Goal: Task Accomplishment & Management: Complete application form

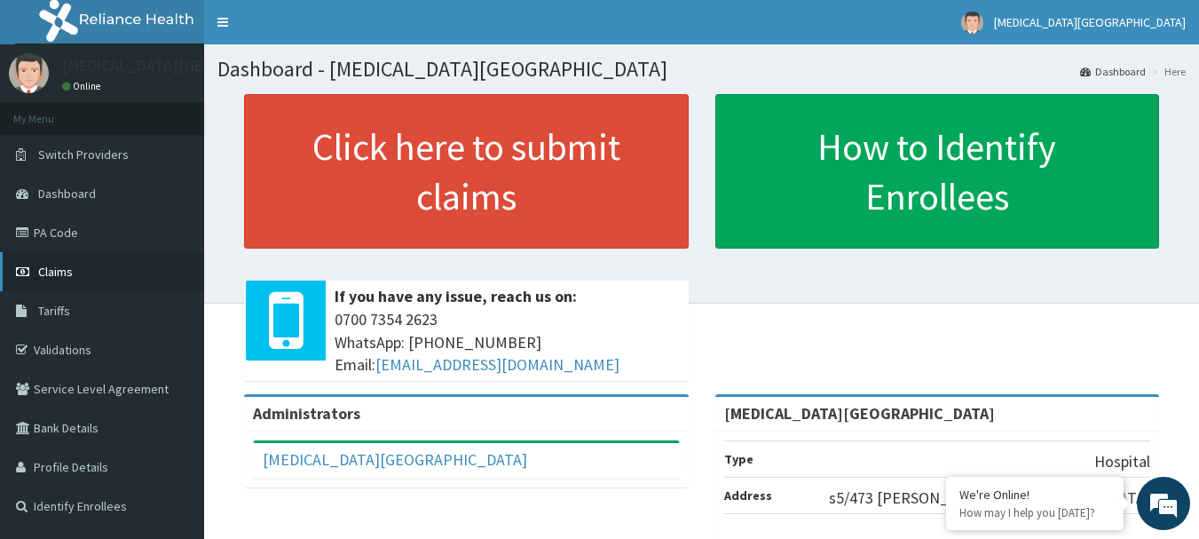
click at [65, 272] on span "Claims" at bounding box center [55, 272] width 35 height 16
click at [39, 223] on link "PA Code" at bounding box center [102, 232] width 204 height 39
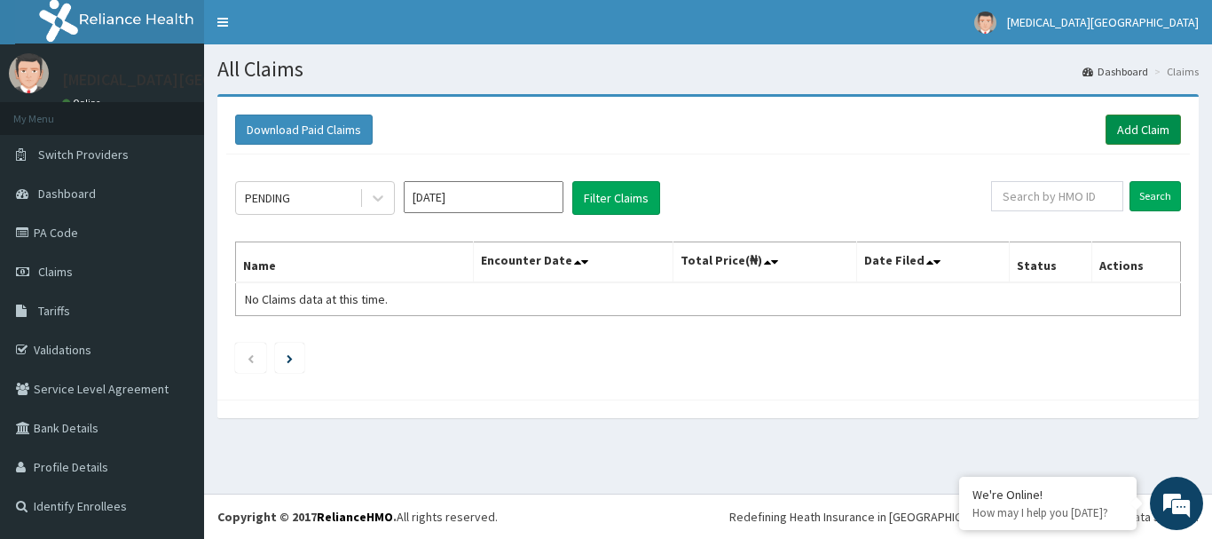
click at [1155, 119] on link "Add Claim" at bounding box center [1143, 129] width 75 height 30
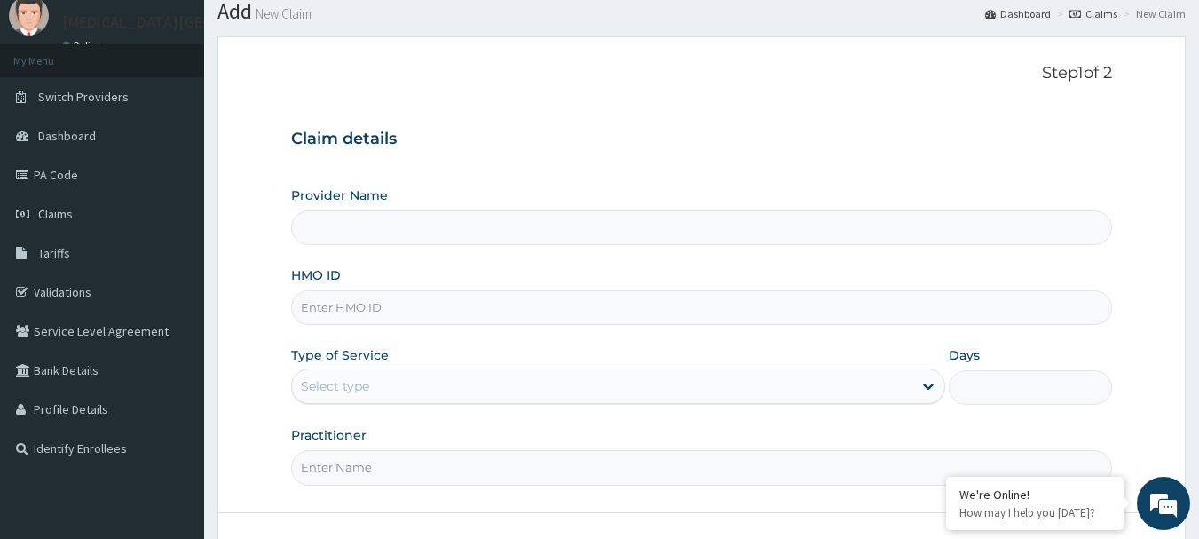
scroll to position [89, 0]
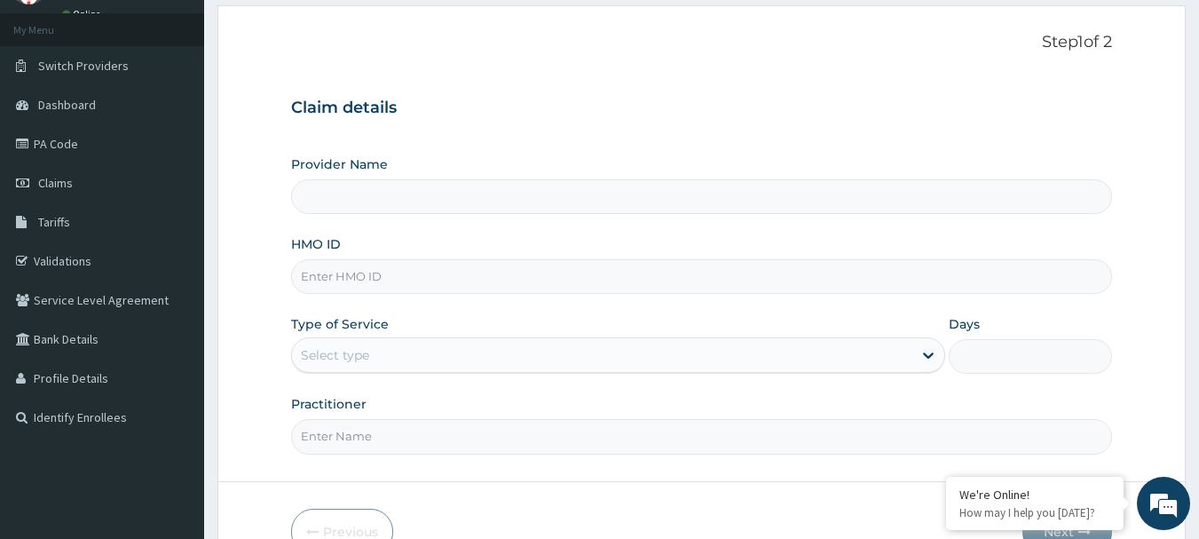
click at [457, 270] on input "HMO ID" at bounding box center [702, 276] width 822 height 35
type input "[MEDICAL_DATA][GEOGRAPHIC_DATA]"
type input "PFM/10083/E"
click at [432, 360] on div "Select type" at bounding box center [602, 355] width 620 height 28
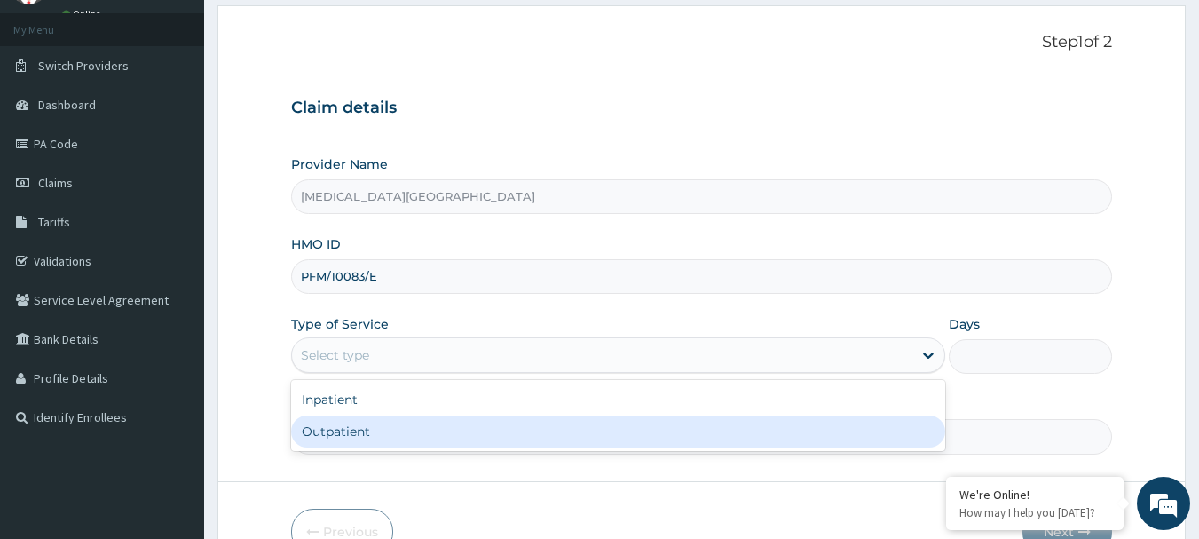
click at [420, 428] on div "Outpatient" at bounding box center [618, 431] width 654 height 32
type input "1"
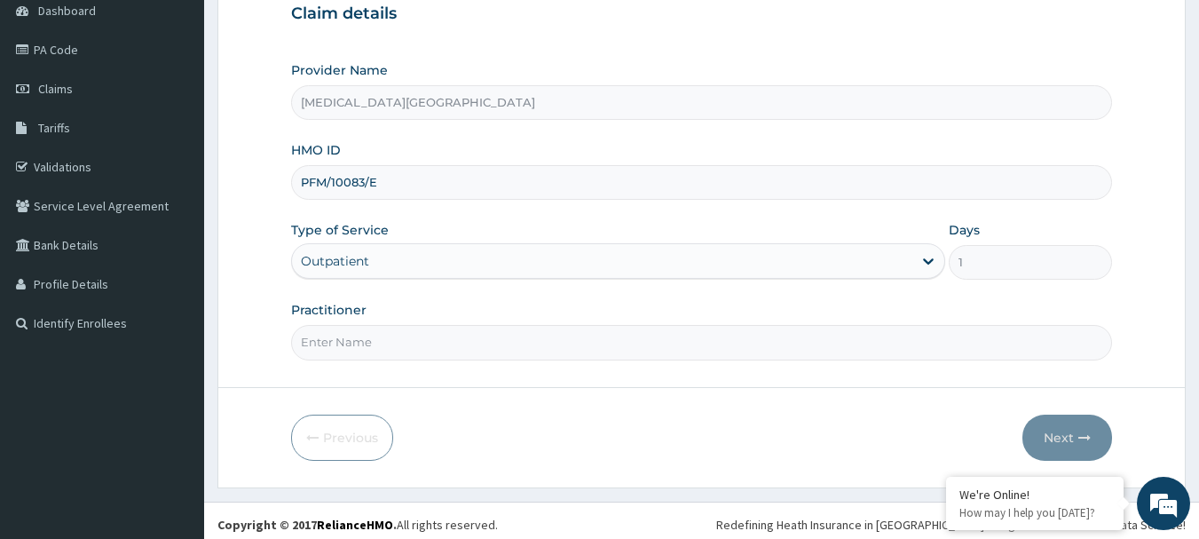
scroll to position [191, 0]
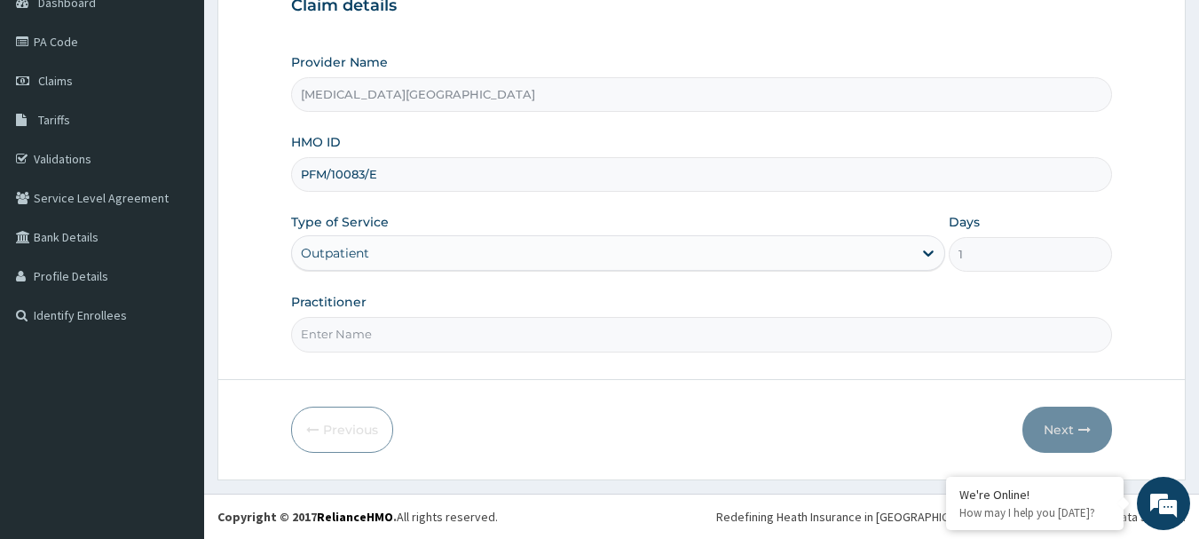
click at [524, 337] on input "Practitioner" at bounding box center [702, 334] width 822 height 35
type input "DR. LEWIS"
click at [1033, 417] on button "Next" at bounding box center [1067, 429] width 90 height 46
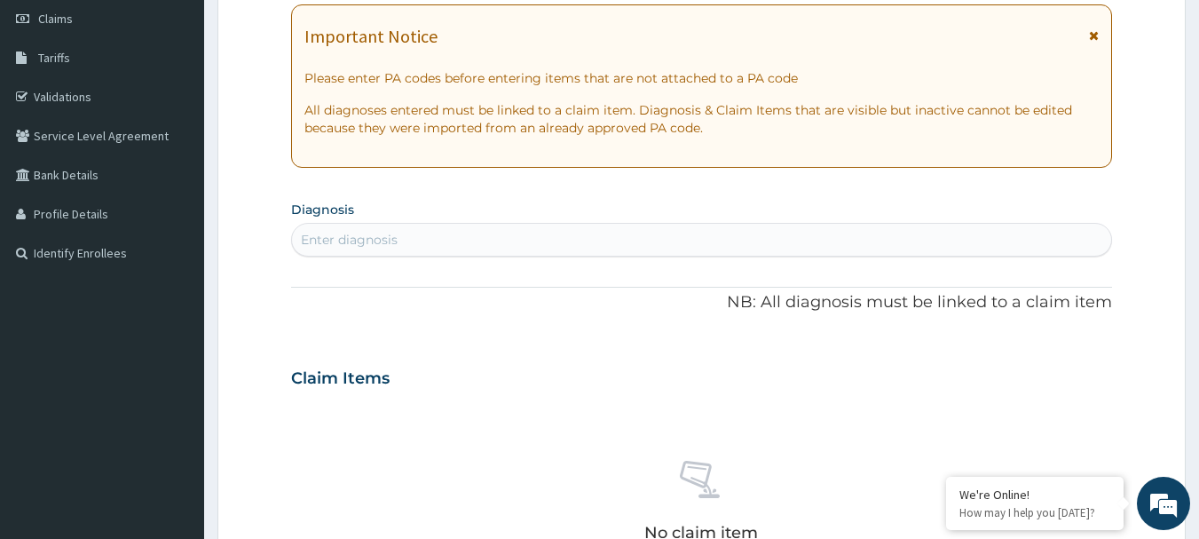
scroll to position [280, 0]
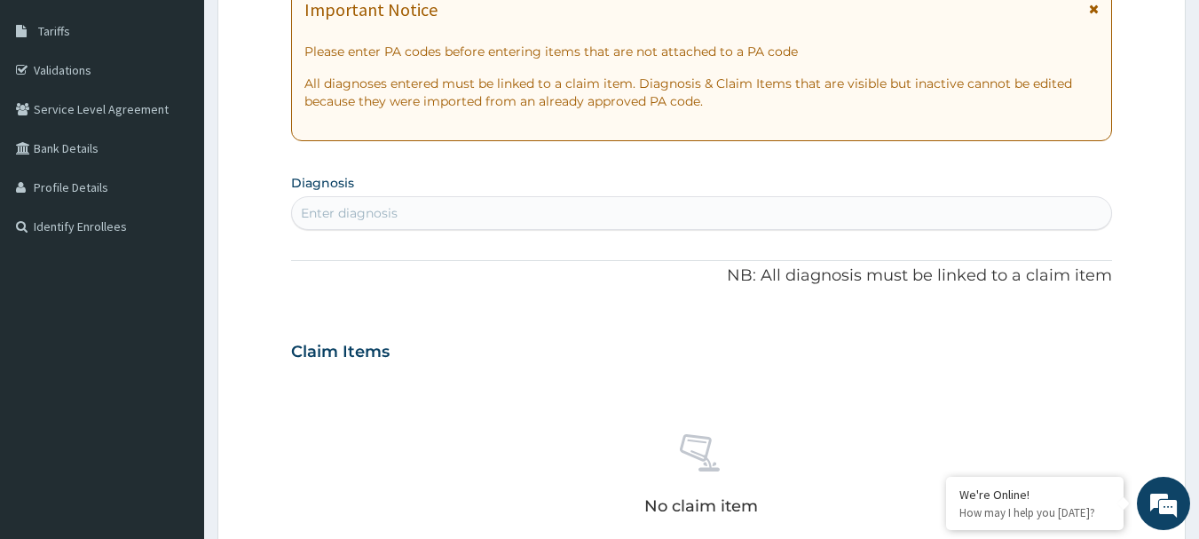
click at [442, 218] on div "Enter diagnosis" at bounding box center [702, 213] width 820 height 28
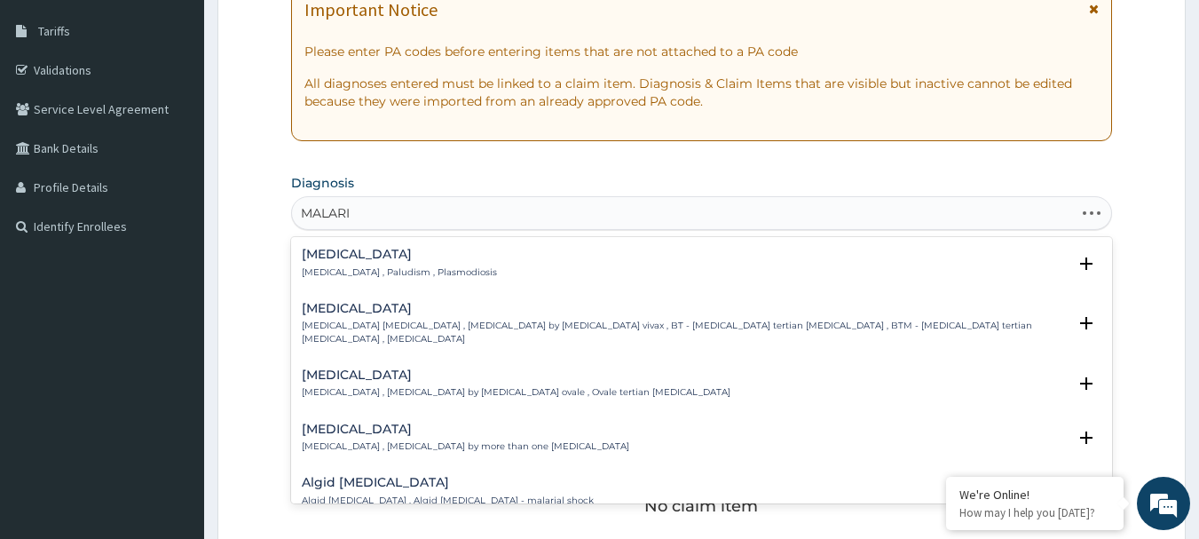
type input "MALARIA"
click at [357, 266] on p "Malaria , Paludism , Plasmodiosis" at bounding box center [399, 272] width 195 height 12
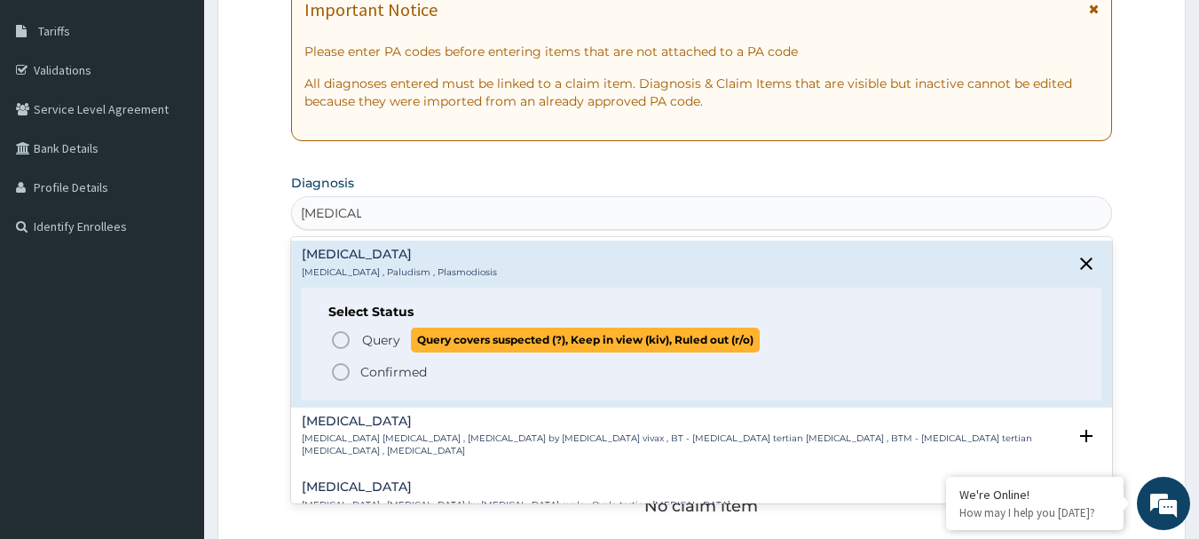
click at [340, 333] on icon "status option query" at bounding box center [340, 339] width 21 height 21
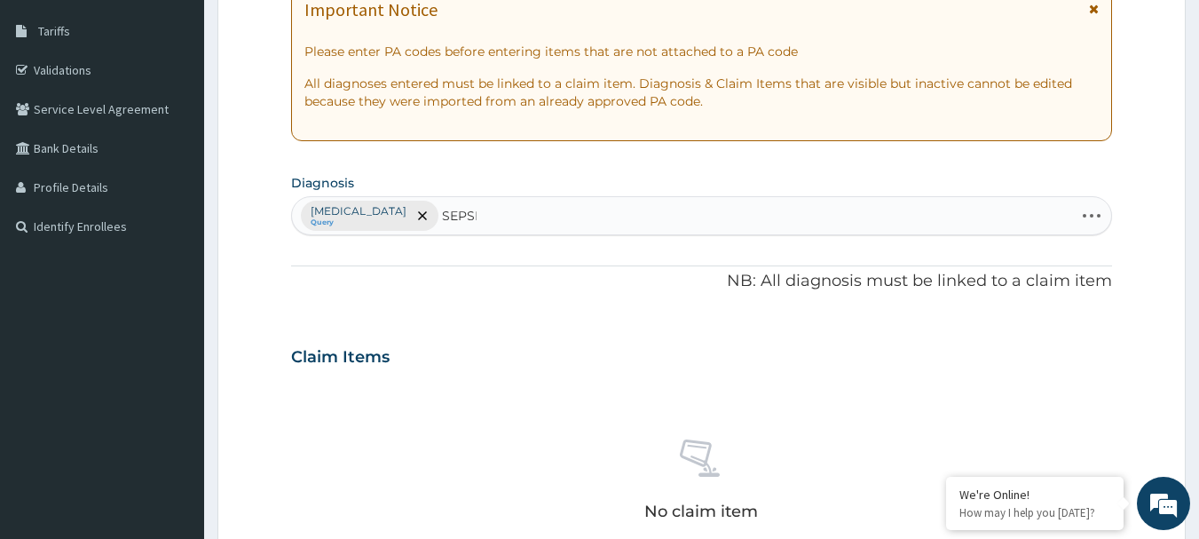
type input "SEPSIS"
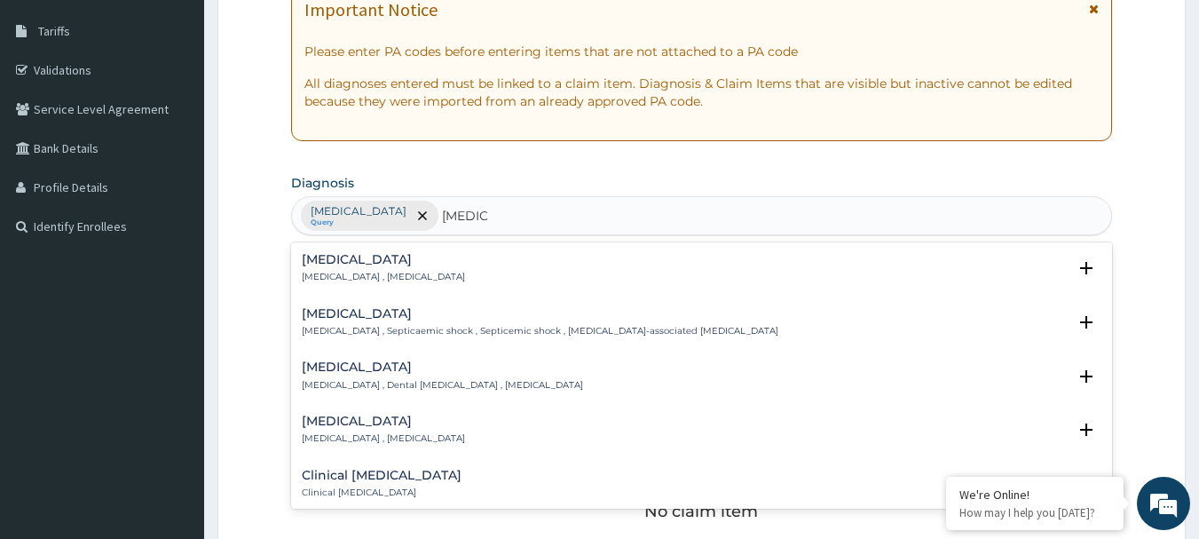
click at [351, 268] on div "Sepsis Systemic infection , Sepsis" at bounding box center [383, 268] width 163 height 31
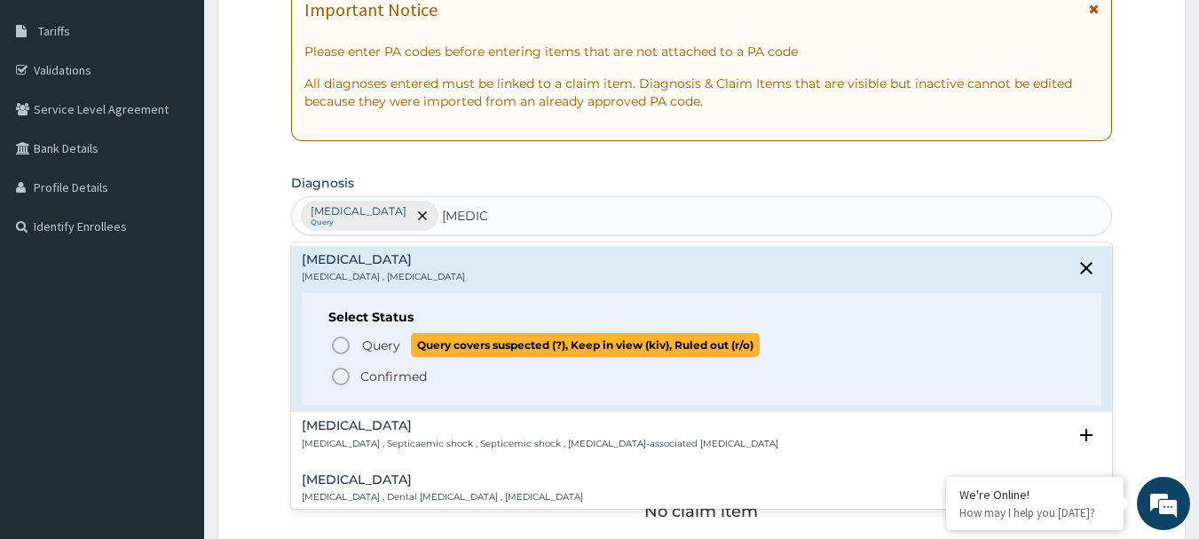
click at [360, 349] on p "Query Query covers suspected (?), Keep in view (kiv), Ruled out (r/o)" at bounding box center [559, 345] width 399 height 24
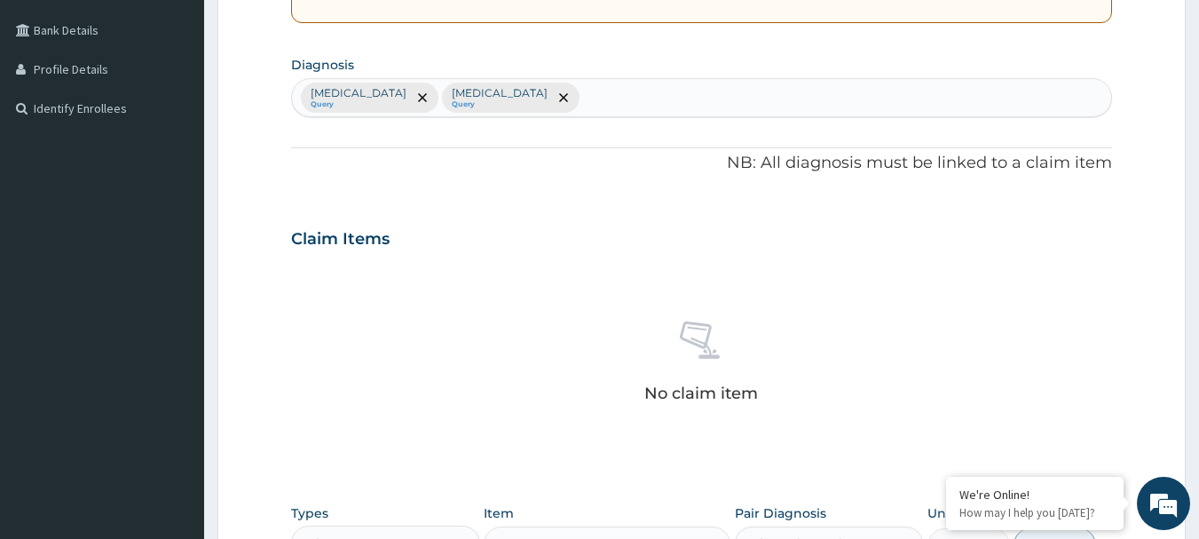
scroll to position [368, 0]
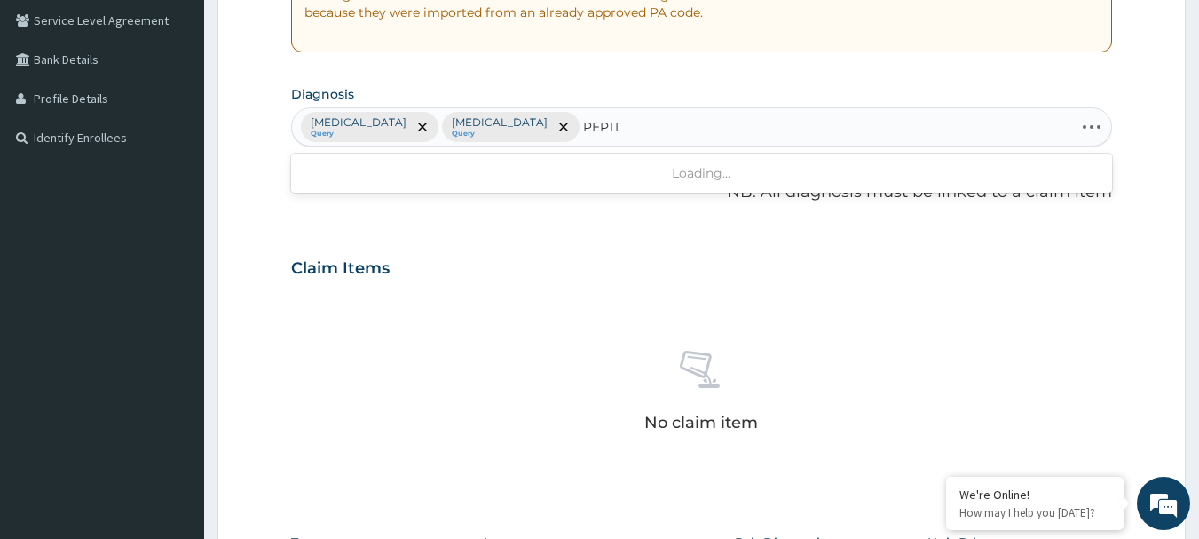
type input "PEPTIC"
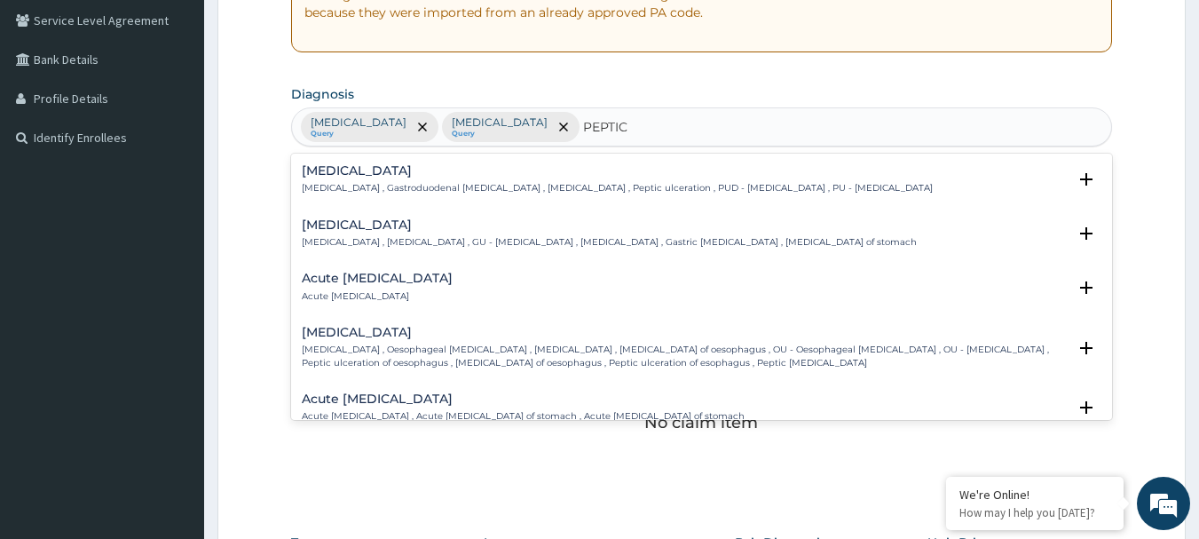
click at [495, 173] on h4 "Peptic ulcer" at bounding box center [617, 170] width 631 height 13
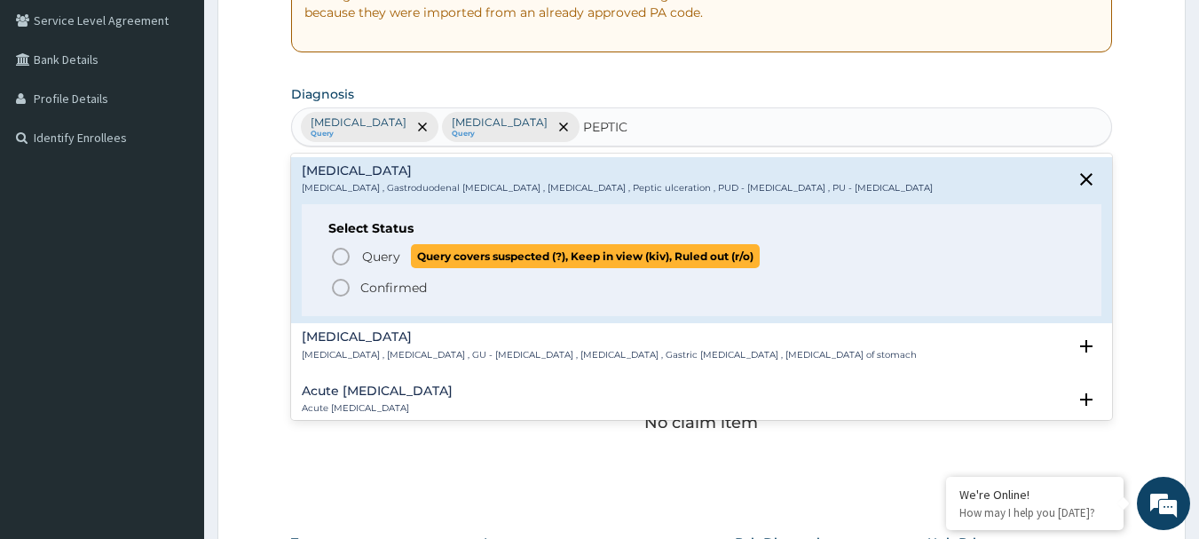
click at [401, 250] on p "Query Query covers suspected (?), Keep in view (kiv), Ruled out (r/o)" at bounding box center [559, 256] width 399 height 24
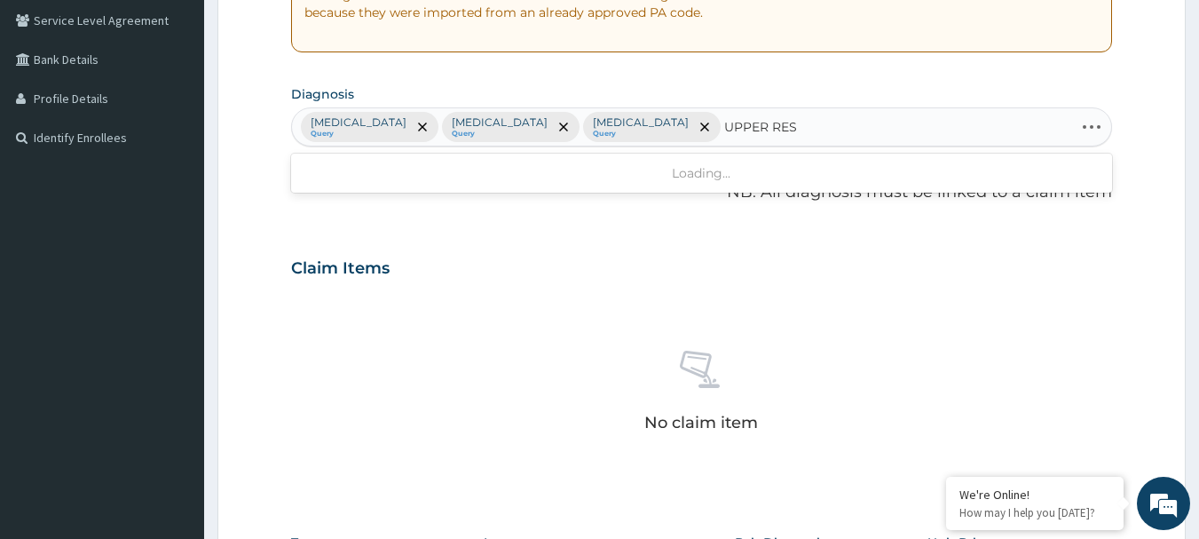
type input "UPPER RESP"
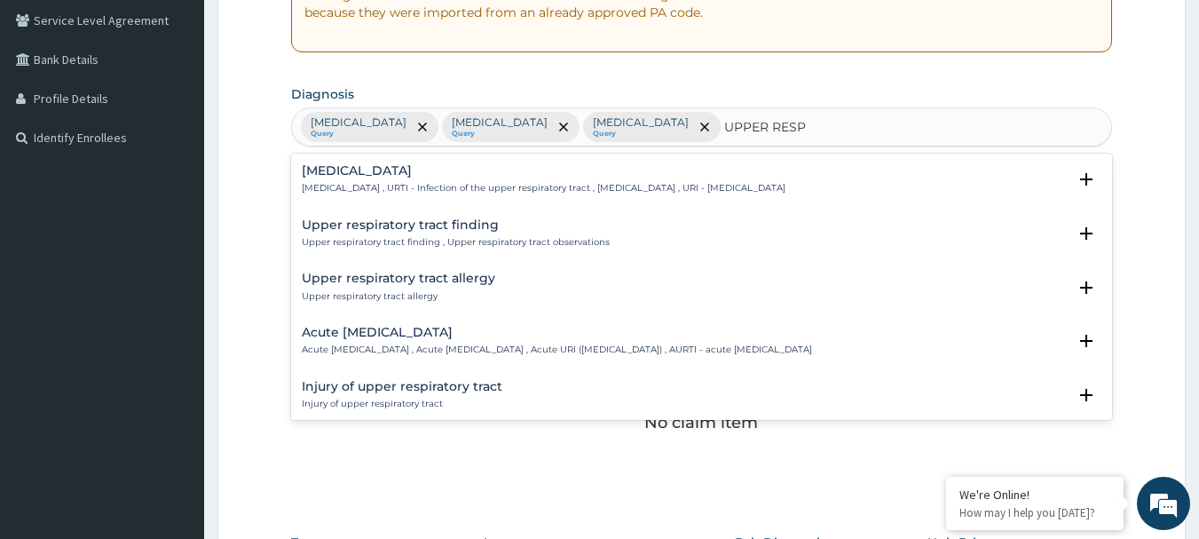
click at [415, 190] on p "Upper respiratory infection , URTI - Infection of the upper respiratory tract ,…" at bounding box center [544, 188] width 484 height 12
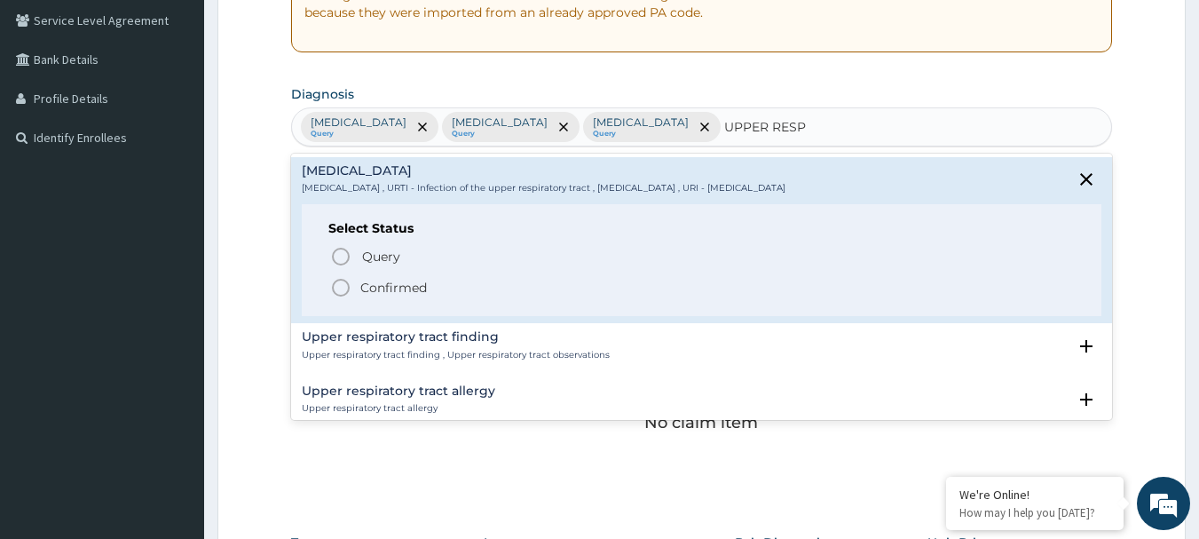
click at [380, 282] on p "Confirmed" at bounding box center [393, 288] width 67 height 18
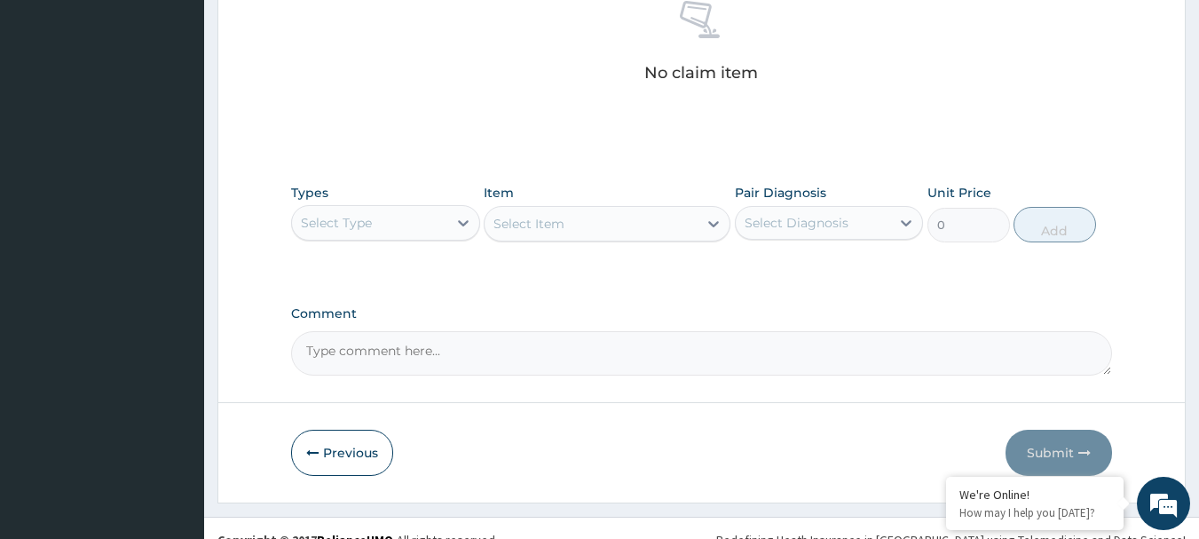
scroll to position [723, 0]
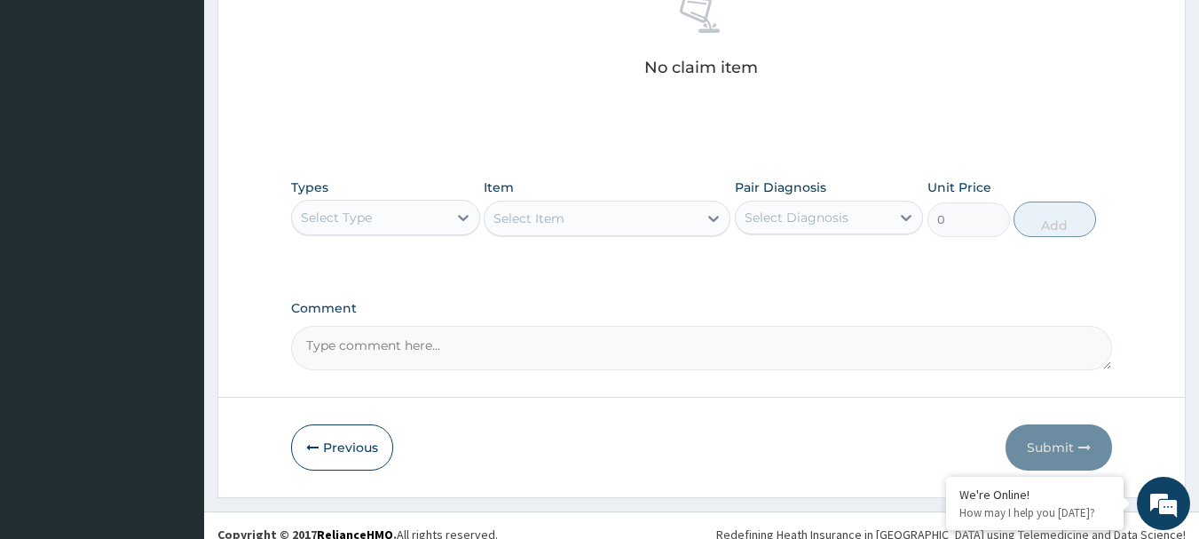
click at [342, 219] on div "Select Type" at bounding box center [336, 218] width 71 height 18
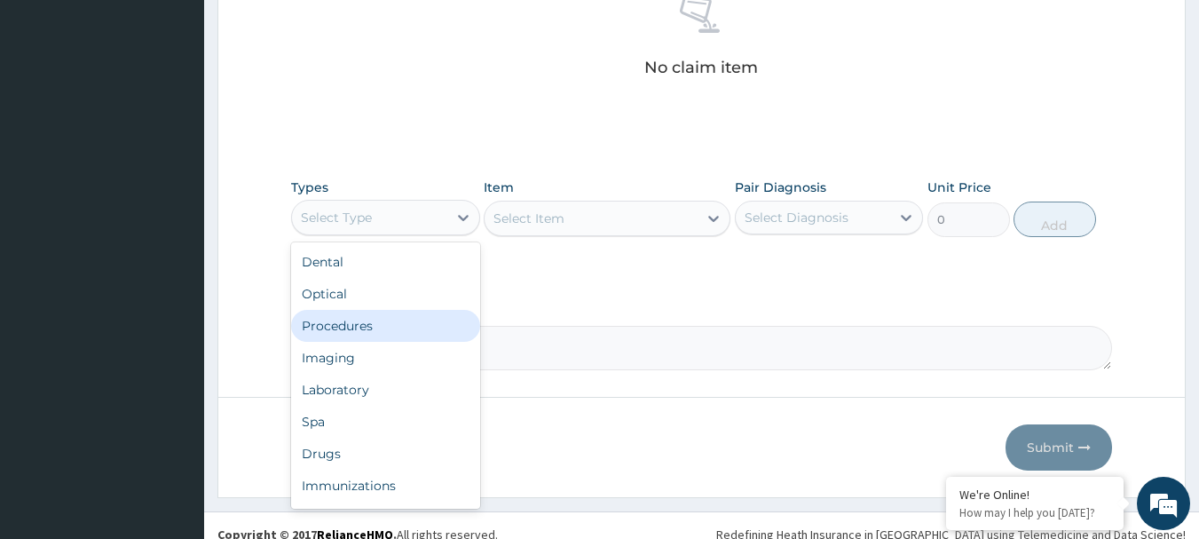
click at [338, 322] on div "Procedures" at bounding box center [385, 326] width 189 height 32
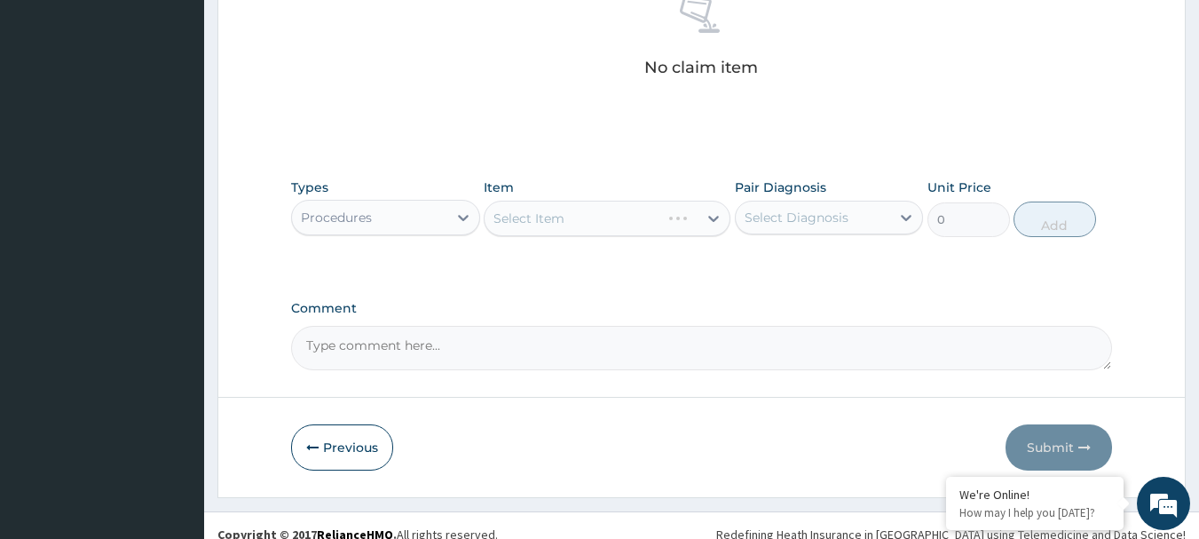
click at [544, 202] on div "Select Item" at bounding box center [607, 218] width 247 height 35
click at [548, 210] on div "Select Item" at bounding box center [607, 218] width 247 height 35
click at [548, 210] on div "Select Item" at bounding box center [528, 218] width 71 height 18
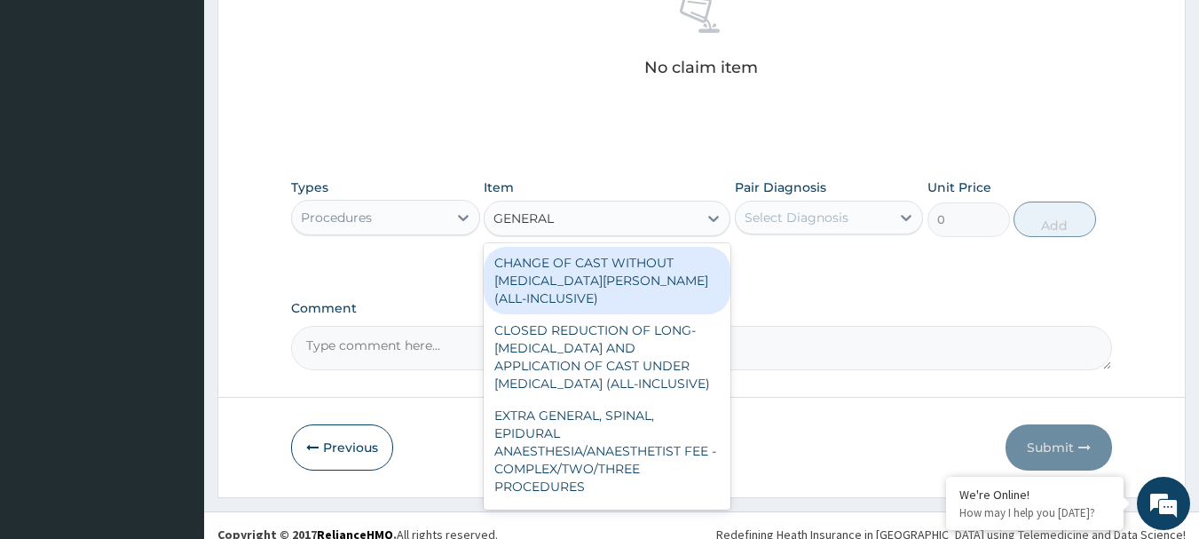
type input "GENERAL P"
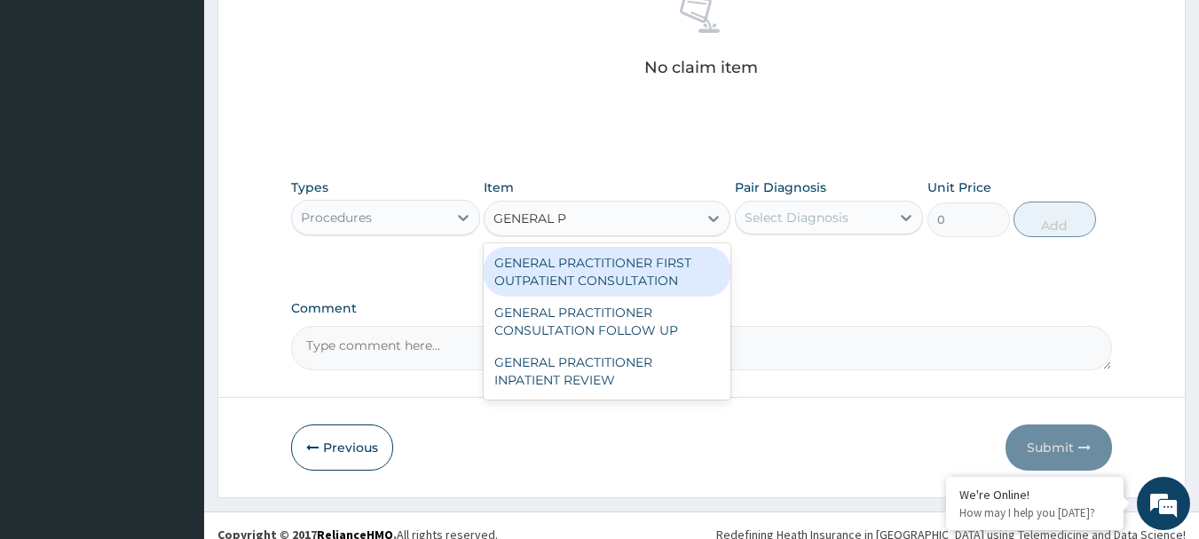
click at [578, 271] on div "GENERAL PRACTITIONER FIRST OUTPATIENT CONSULTATION" at bounding box center [607, 272] width 247 height 50
type input "3750"
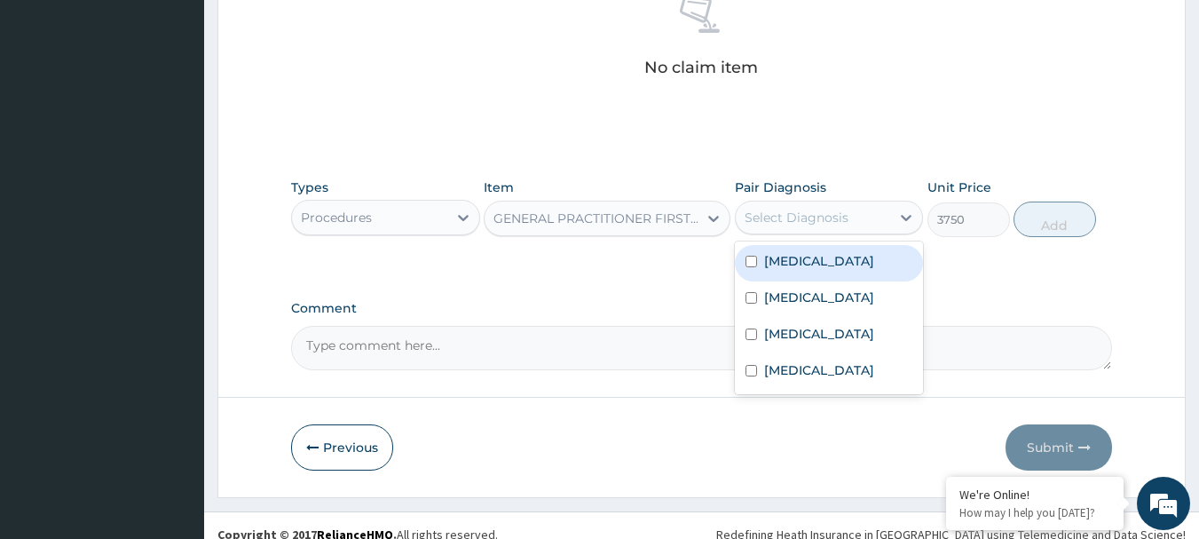
click at [855, 217] on div "Select Diagnosis" at bounding box center [813, 217] width 155 height 28
click at [807, 277] on div "Malaria" at bounding box center [829, 263] width 189 height 36
checkbox input "true"
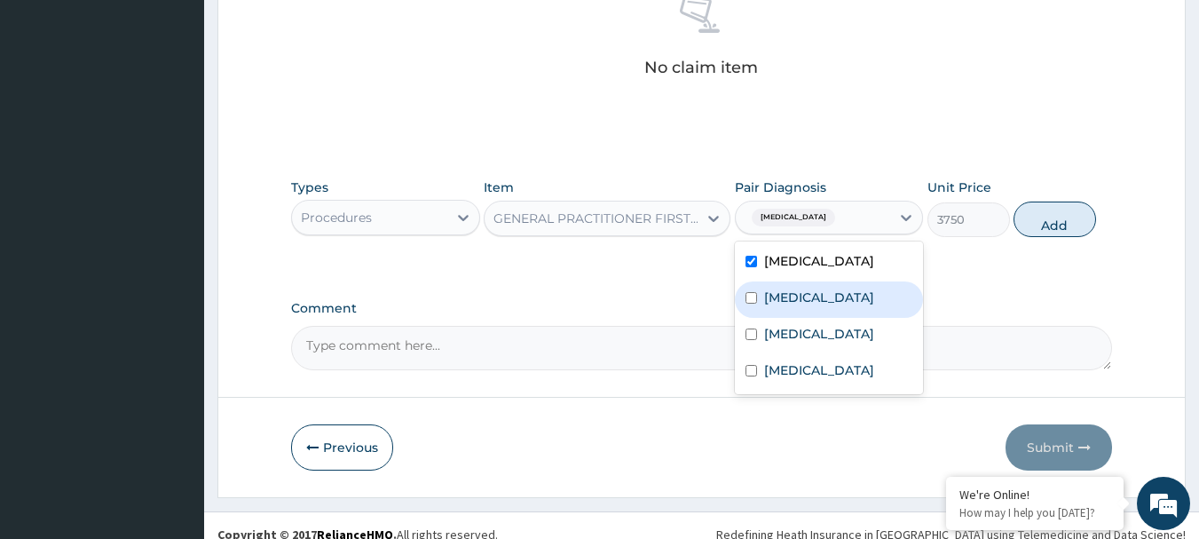
click at [810, 304] on div "Sepsis" at bounding box center [829, 299] width 189 height 36
checkbox input "true"
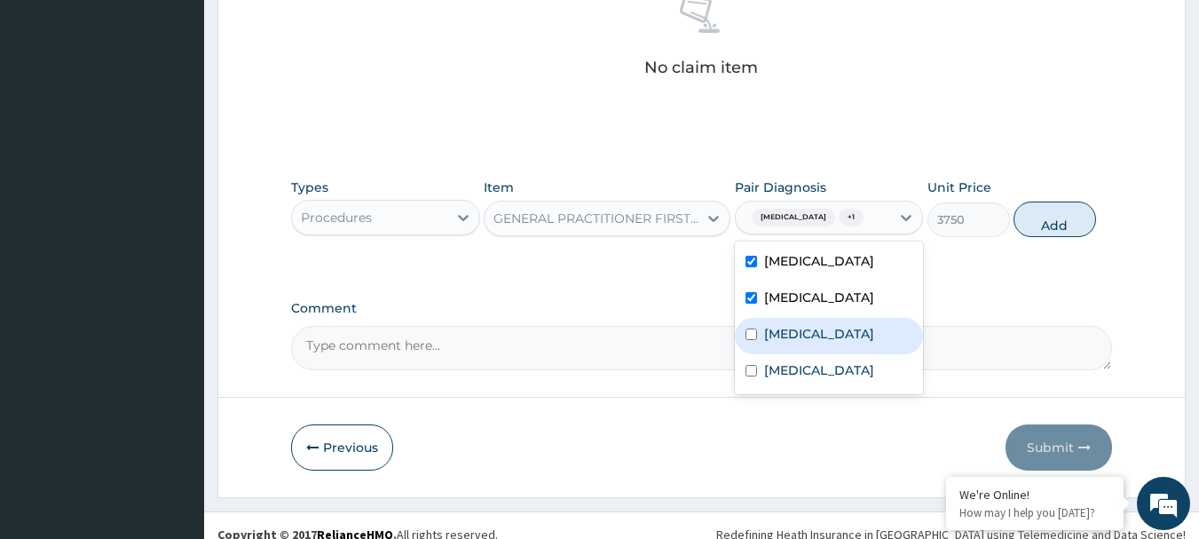
click at [806, 336] on label "Peptic ulcer" at bounding box center [819, 334] width 110 height 18
checkbox input "true"
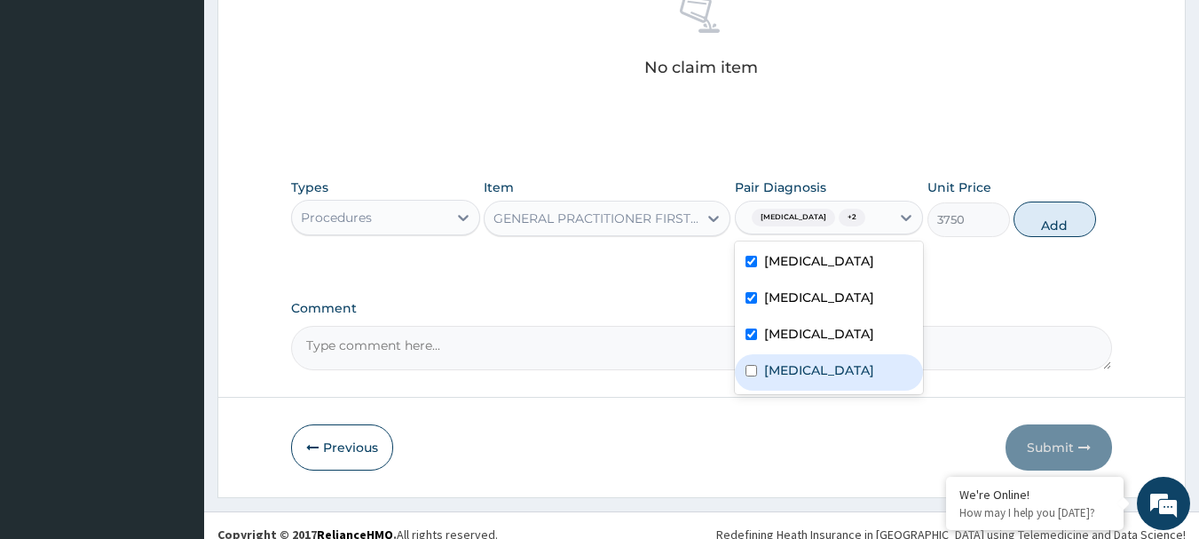
click at [815, 377] on label "Upper respiratory infection" at bounding box center [819, 370] width 110 height 18
checkbox input "true"
click at [1079, 224] on button "Add" at bounding box center [1054, 218] width 83 height 35
type input "0"
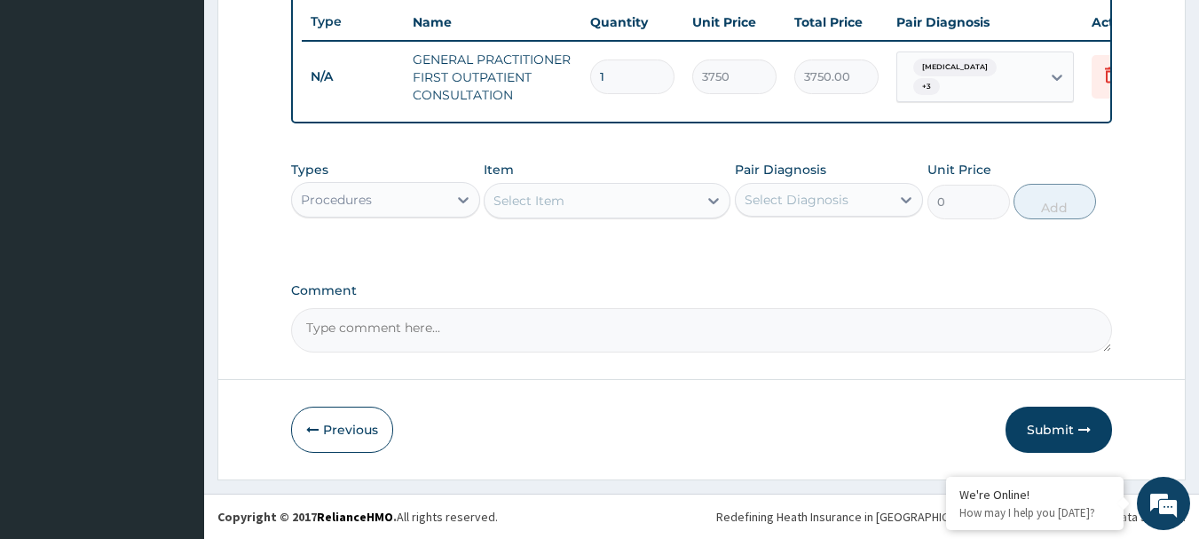
scroll to position [680, 0]
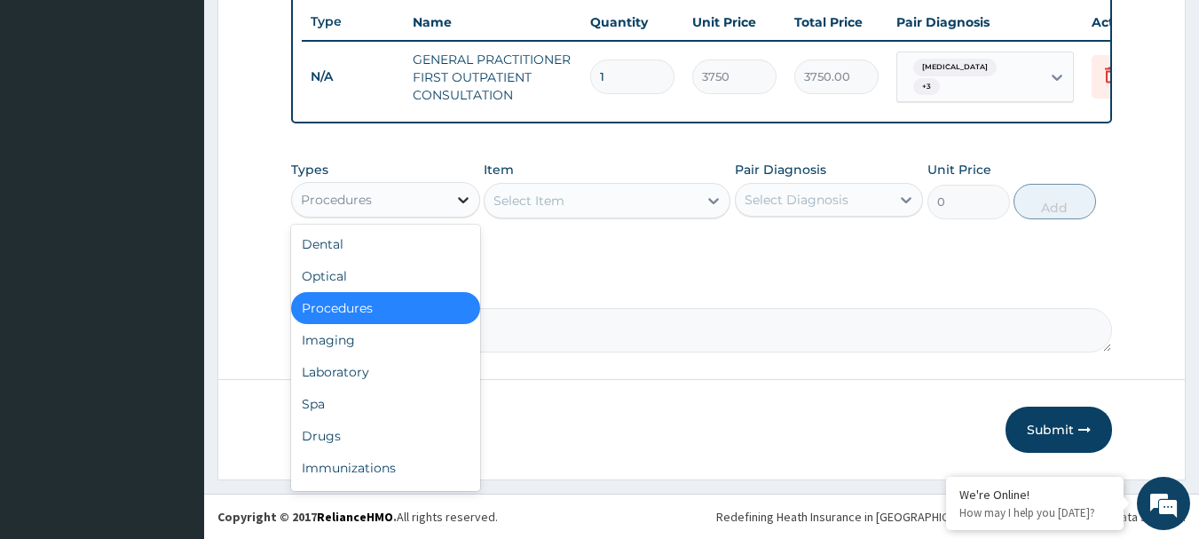
click at [448, 208] on div at bounding box center [463, 200] width 32 height 32
click at [372, 360] on div "Laboratory" at bounding box center [385, 372] width 189 height 32
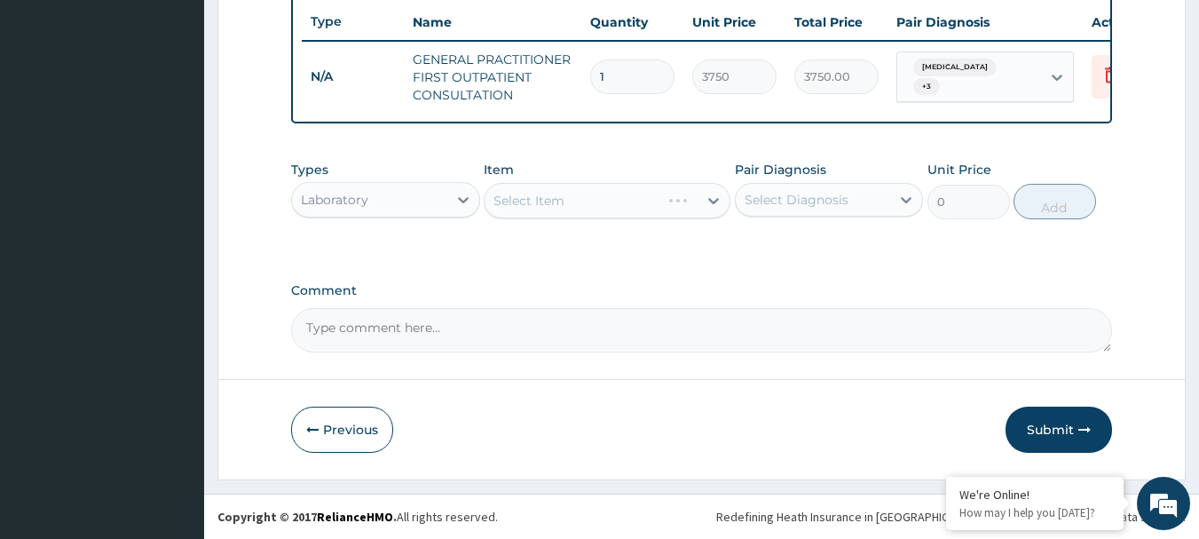
click at [531, 201] on div "Select Item" at bounding box center [607, 200] width 247 height 35
click at [541, 196] on div "Select Item" at bounding box center [528, 201] width 71 height 18
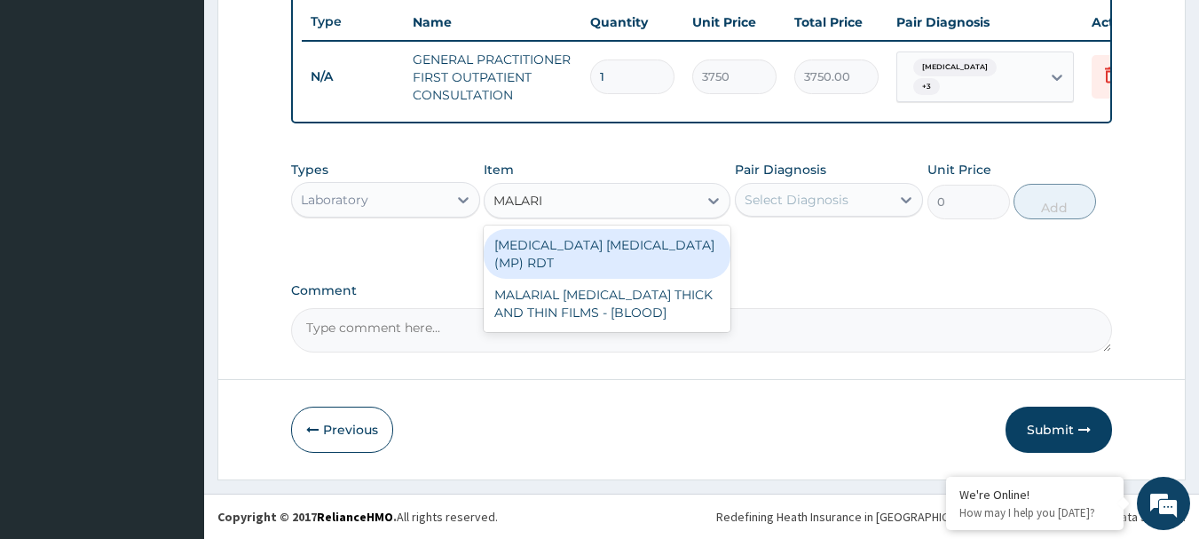
type input "MALARIA"
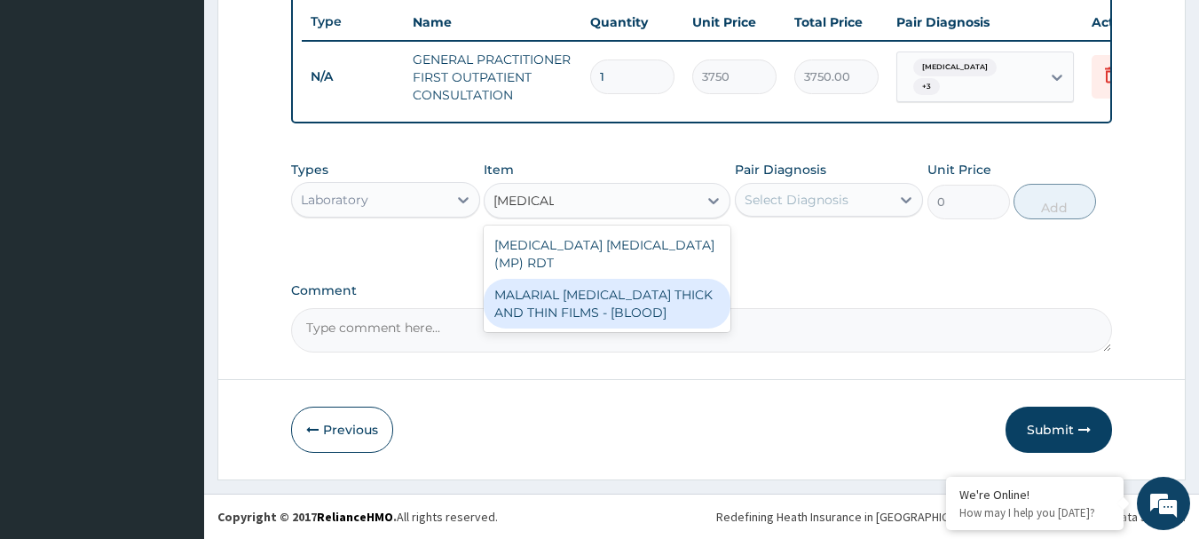
click at [599, 293] on div "MALARIAL PARASITE THICK AND THIN FILMS - [BLOOD]" at bounding box center [607, 304] width 247 height 50
type input "2187.5"
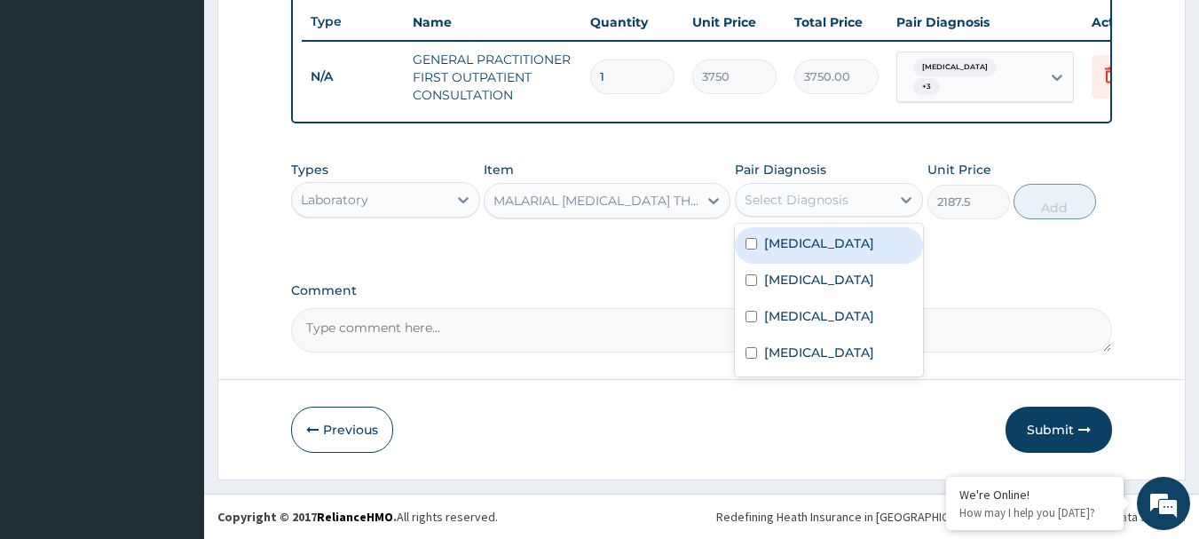
click at [791, 206] on div "Select Diagnosis" at bounding box center [797, 200] width 104 height 18
click at [786, 247] on label "Malaria" at bounding box center [819, 243] width 110 height 18
checkbox input "true"
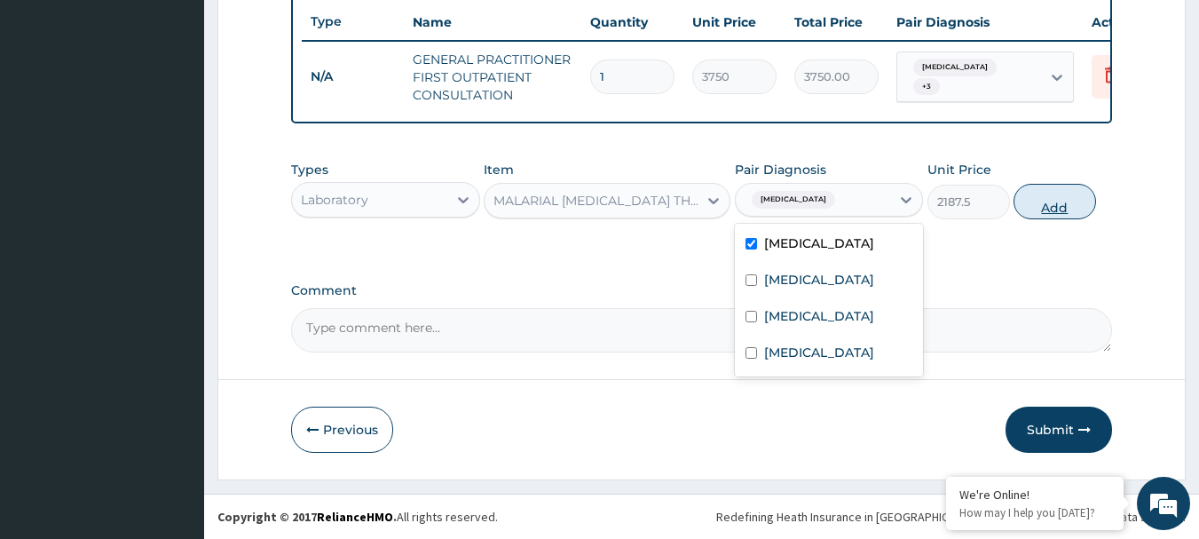
click at [1045, 192] on button "Add" at bounding box center [1054, 201] width 83 height 35
type input "0"
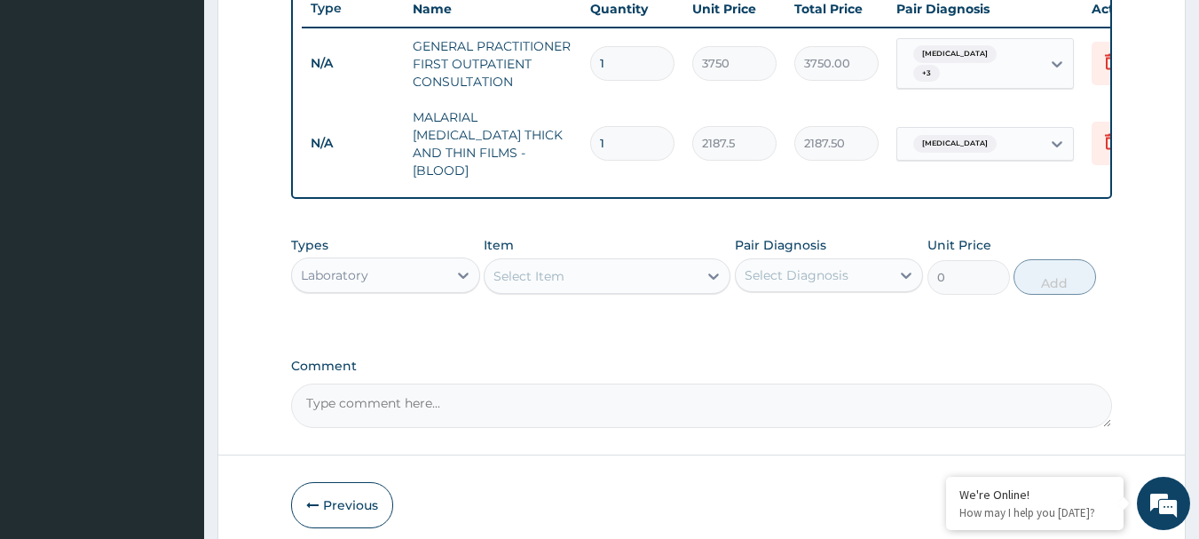
click at [579, 265] on div "Select Item" at bounding box center [591, 276] width 213 height 28
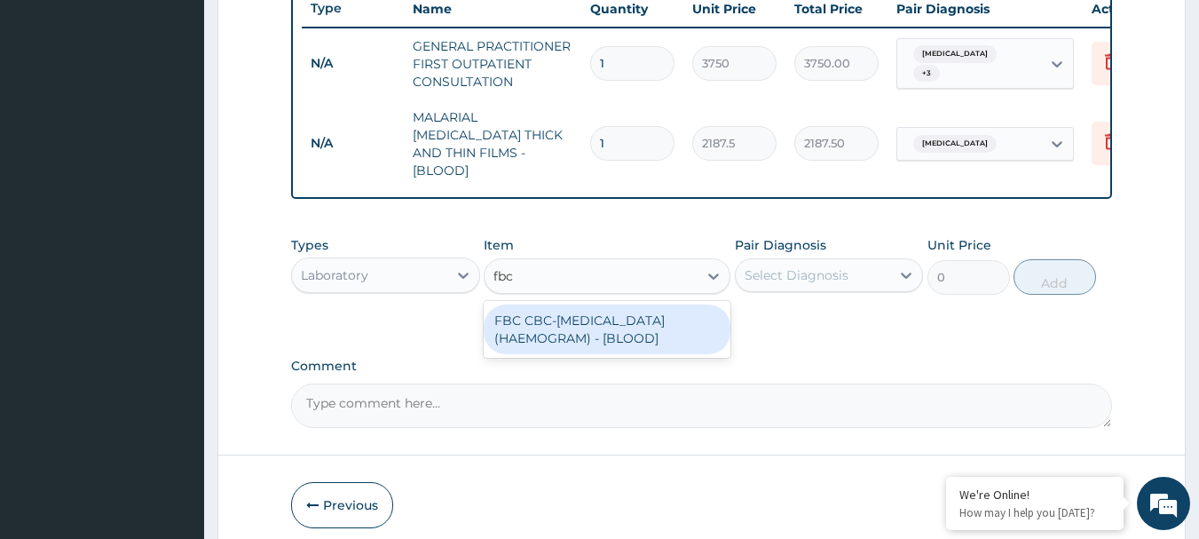
type input "fbc"
click at [610, 295] on div "Types Laboratory Item option MALARIAL PARASITE THICK AND THIN FILMS - [BLOOD], …" at bounding box center [702, 265] width 822 height 76
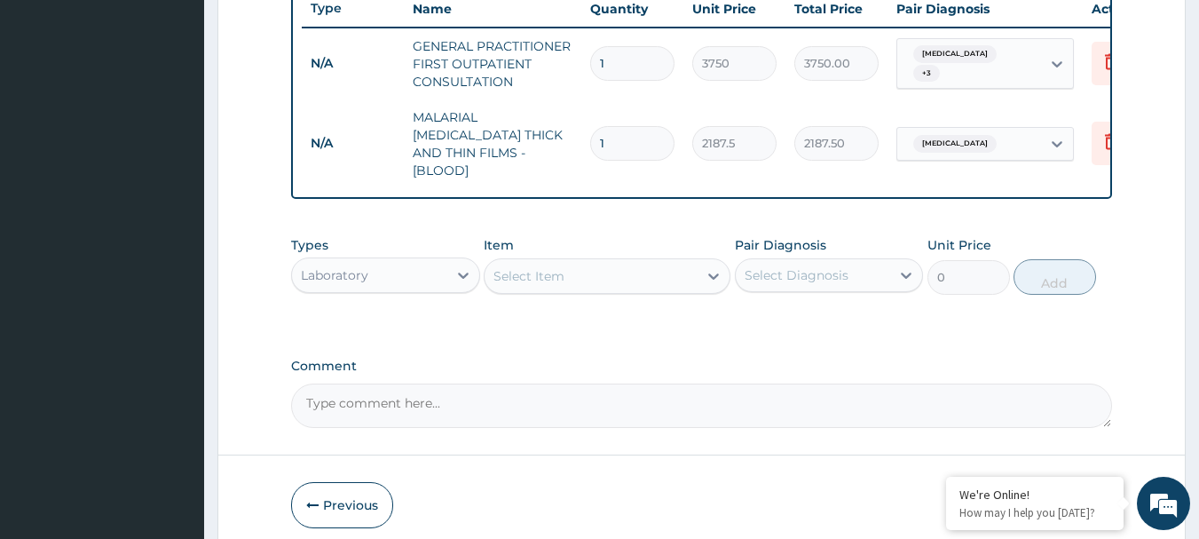
click at [617, 276] on div "Select Item" at bounding box center [591, 276] width 213 height 28
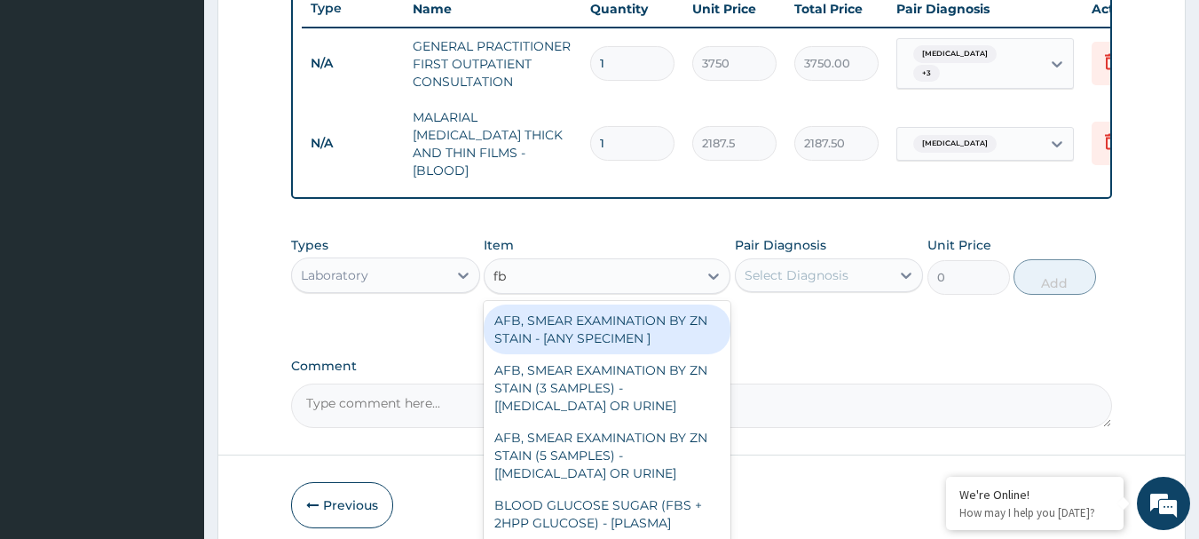
type input "fbc"
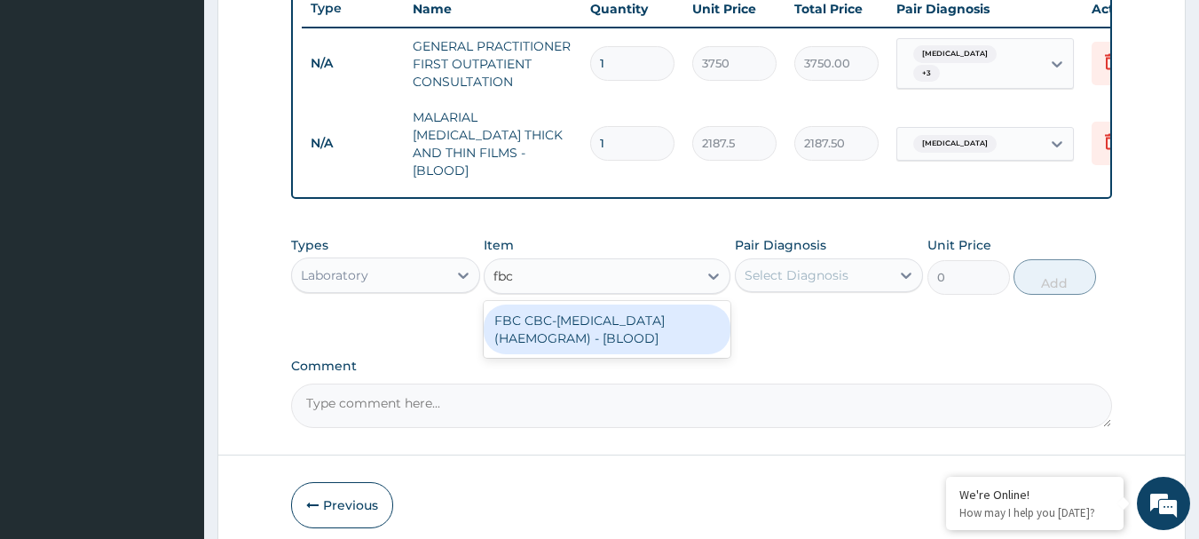
click at [642, 322] on div "FBC CBC-COMPLETE BLOOD COUNT (HAEMOGRAM) - [BLOOD]" at bounding box center [607, 329] width 247 height 50
type input "5000"
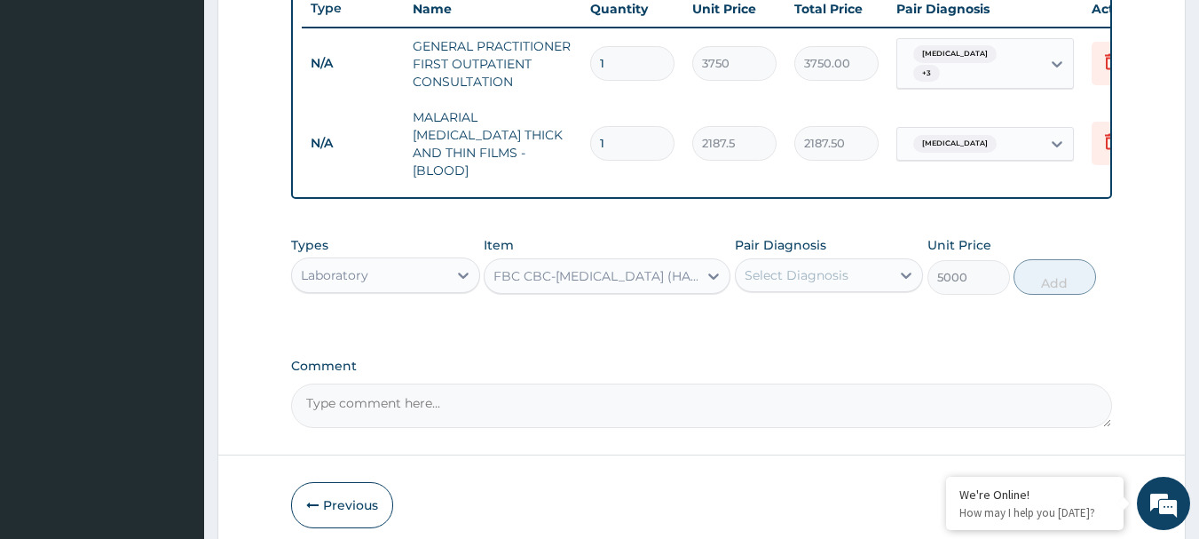
click at [763, 271] on div "Select Diagnosis" at bounding box center [797, 275] width 104 height 18
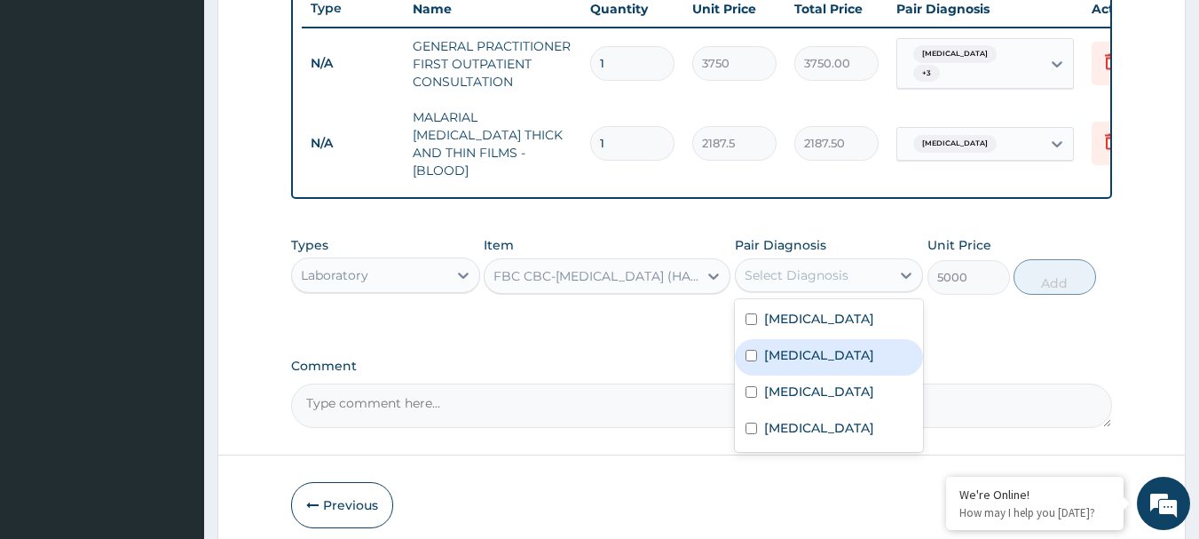
click at [790, 369] on div "Sepsis" at bounding box center [829, 357] width 189 height 36
checkbox input "true"
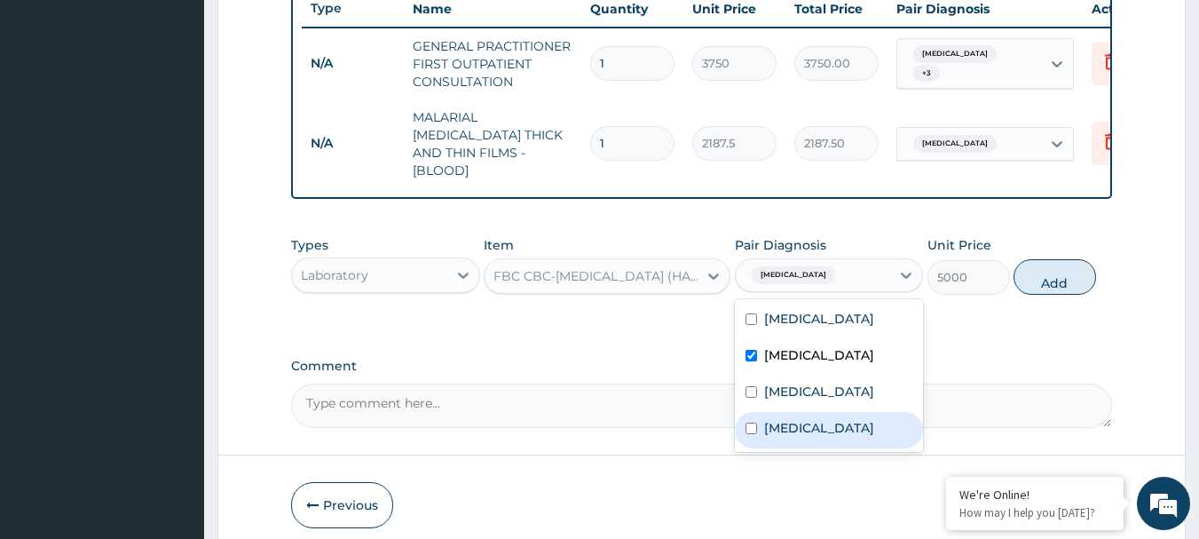
click at [807, 437] on label "Upper respiratory infection" at bounding box center [819, 428] width 110 height 18
checkbox input "true"
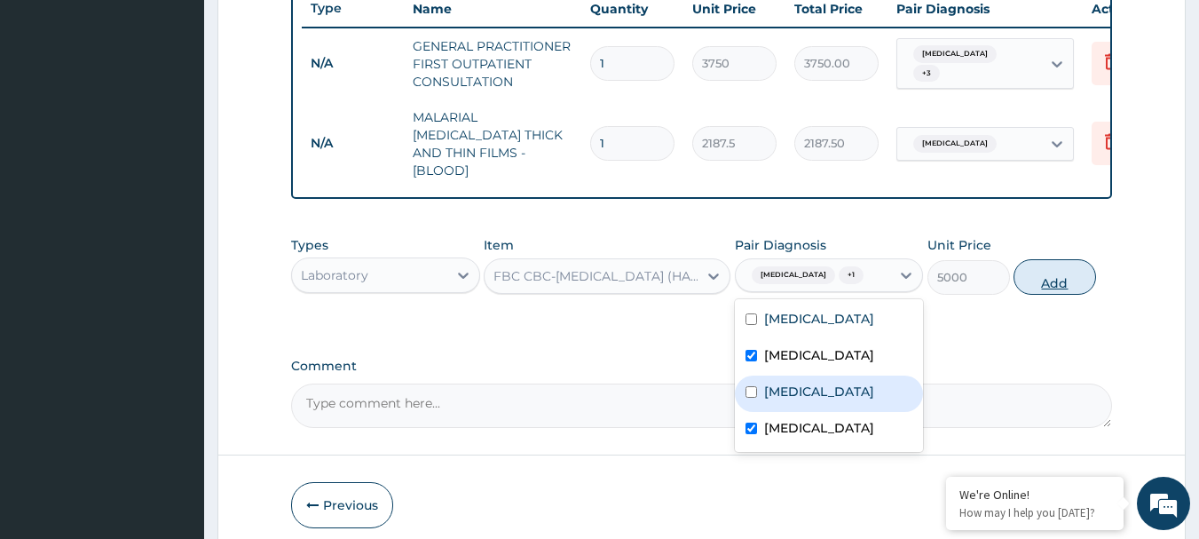
click at [1059, 263] on button "Add" at bounding box center [1054, 276] width 83 height 35
type input "0"
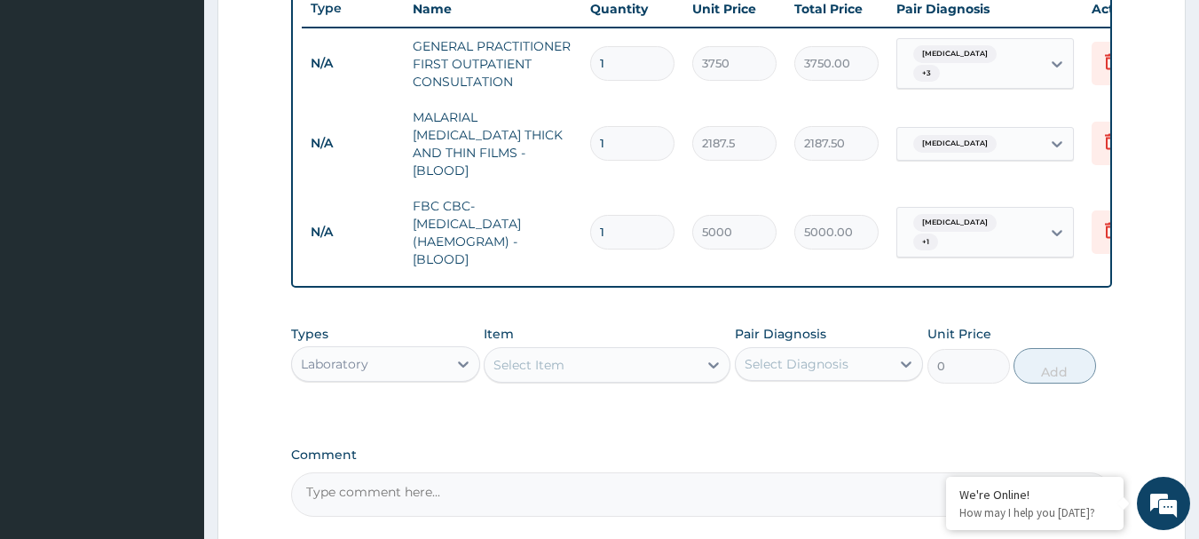
click at [424, 350] on div "Laboratory" at bounding box center [369, 364] width 155 height 28
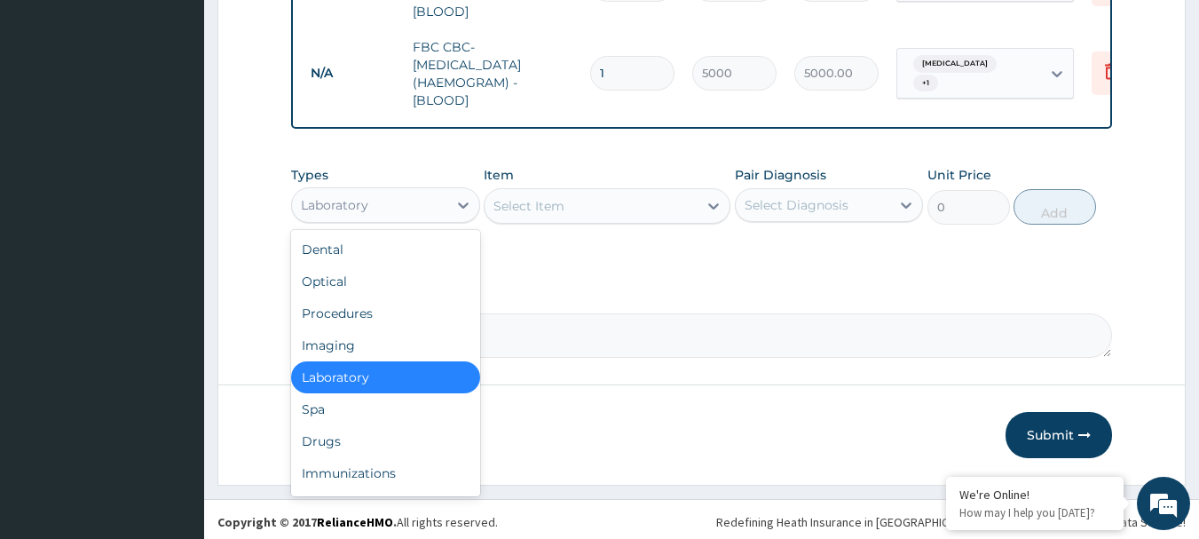
scroll to position [839, 0]
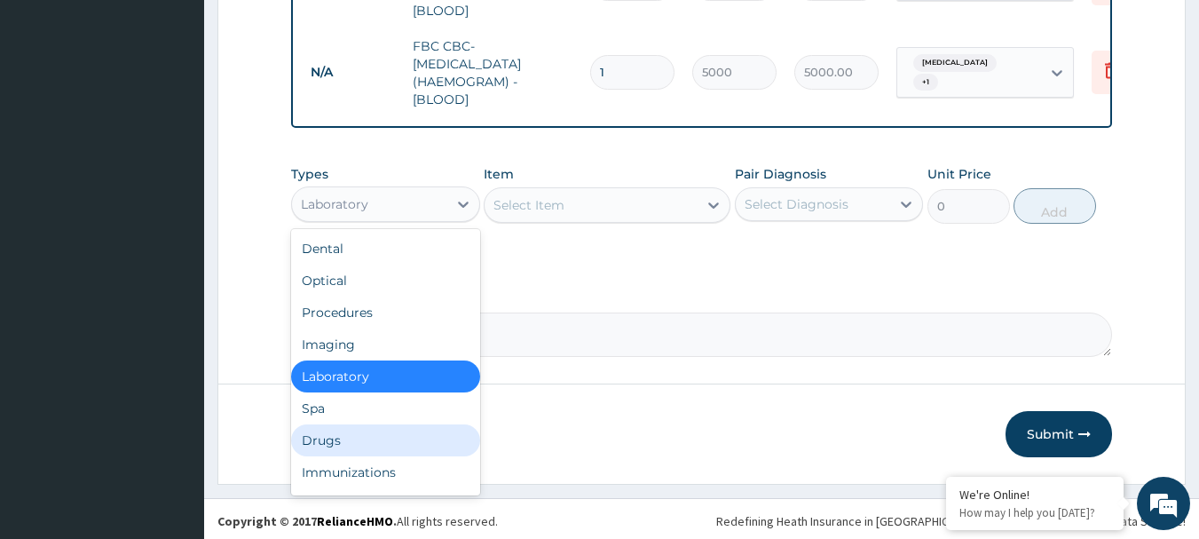
click at [376, 427] on div "Drugs" at bounding box center [385, 440] width 189 height 32
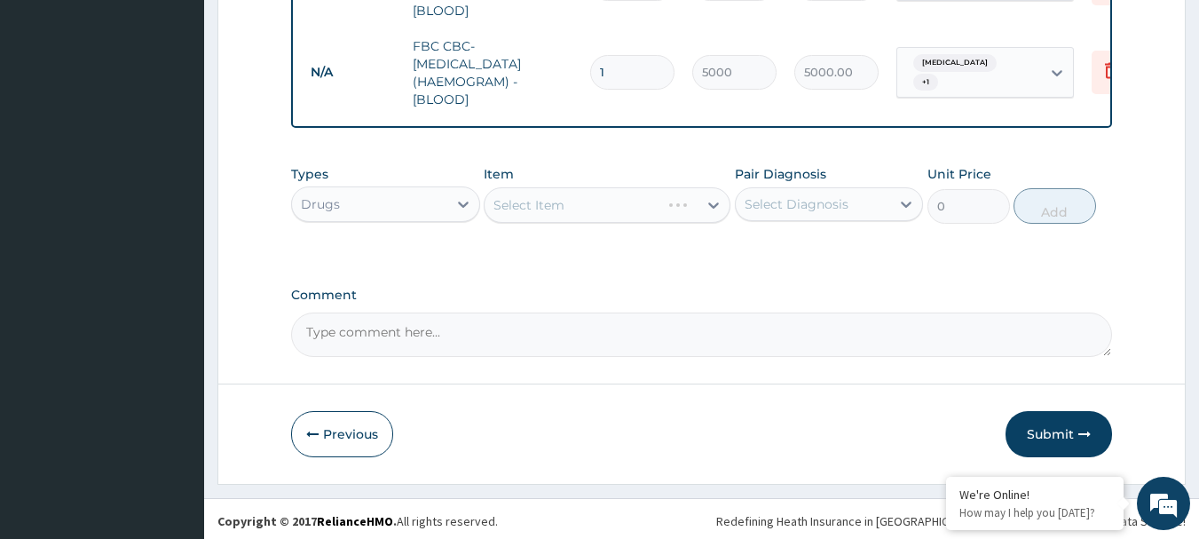
click at [597, 193] on div "Select Item" at bounding box center [607, 204] width 247 height 35
click at [597, 193] on div "Select Item" at bounding box center [591, 205] width 213 height 28
click at [571, 197] on div "Select Item" at bounding box center [591, 205] width 213 height 28
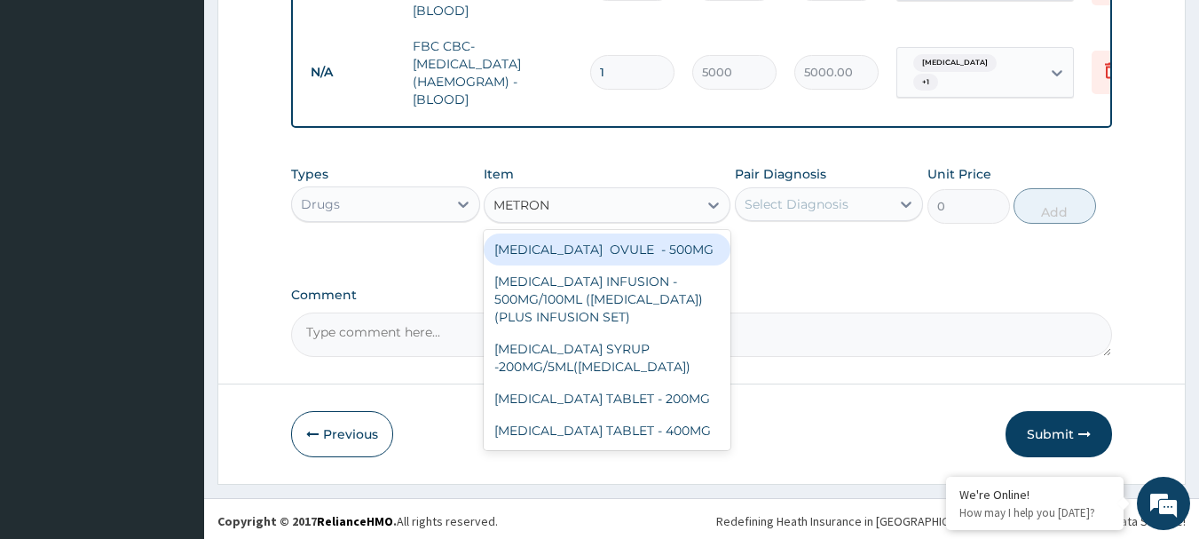
type input "METRONI"
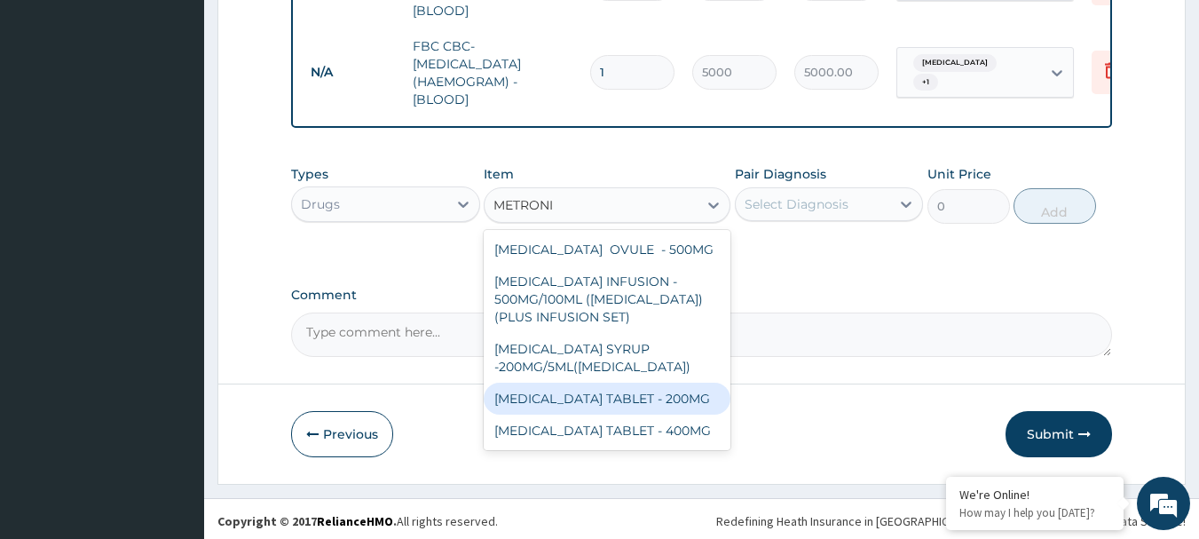
scroll to position [7, 0]
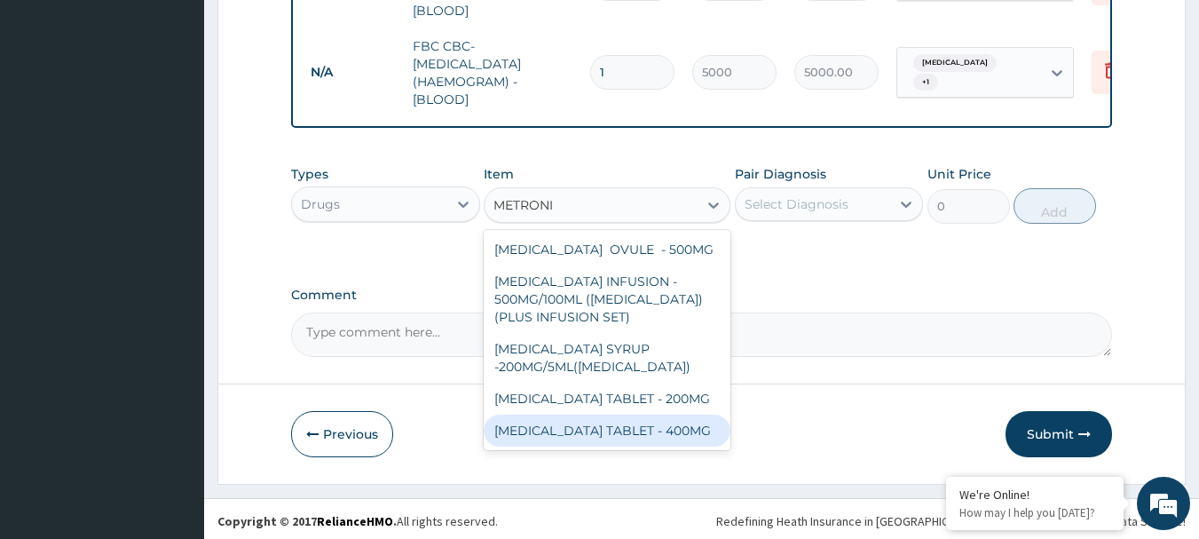
click at [628, 446] on div "METRONIDAZOLE TABLET - 400MG" at bounding box center [607, 430] width 247 height 32
type input "84"
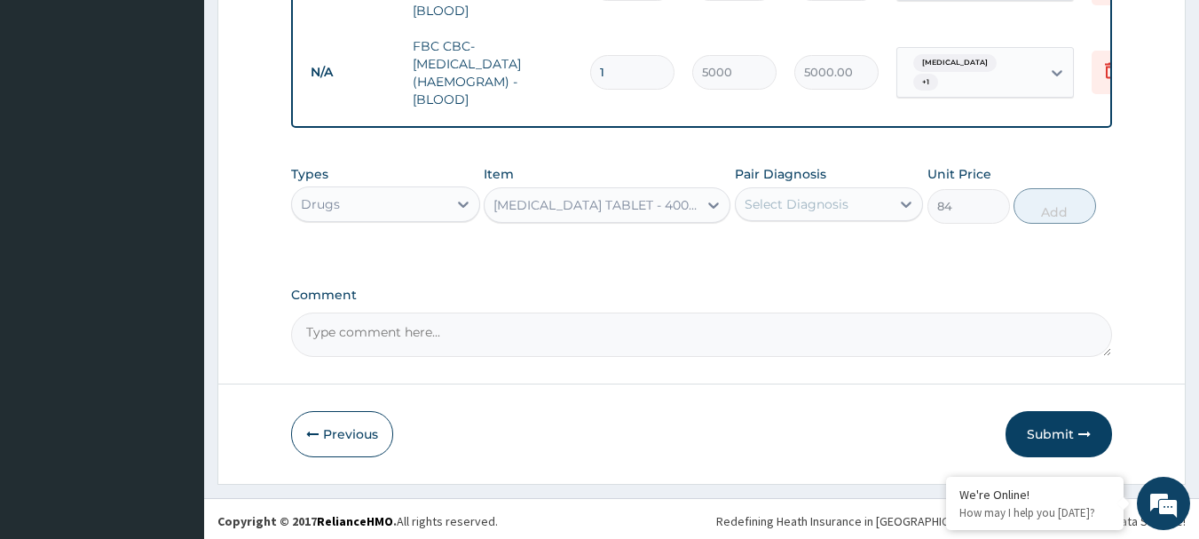
click at [809, 197] on div "Select Diagnosis" at bounding box center [797, 204] width 104 height 18
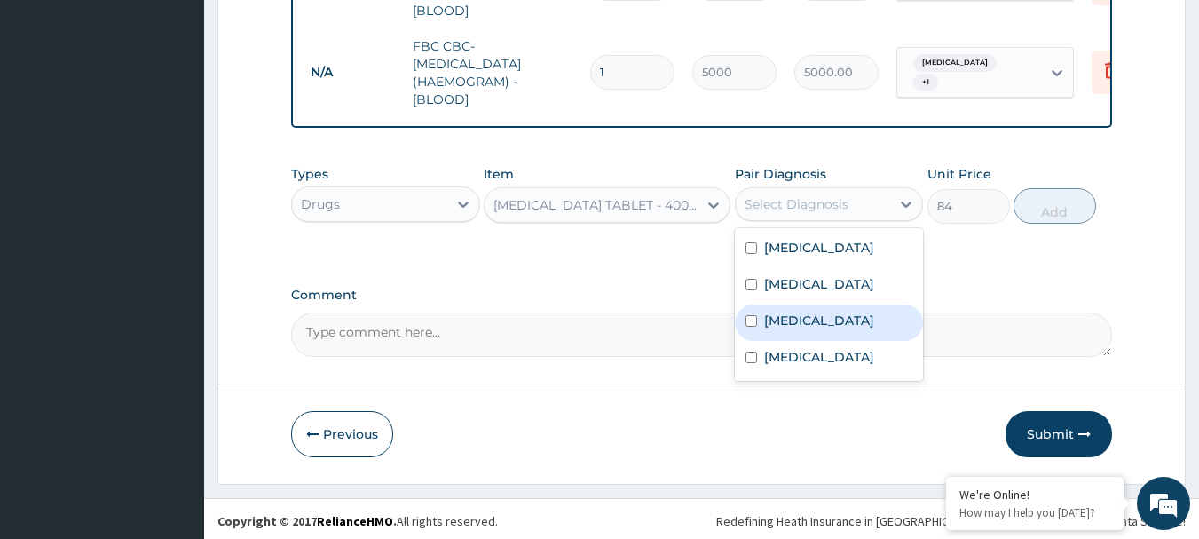
click at [823, 305] on div "Peptic ulcer" at bounding box center [829, 322] width 189 height 36
checkbox input "true"
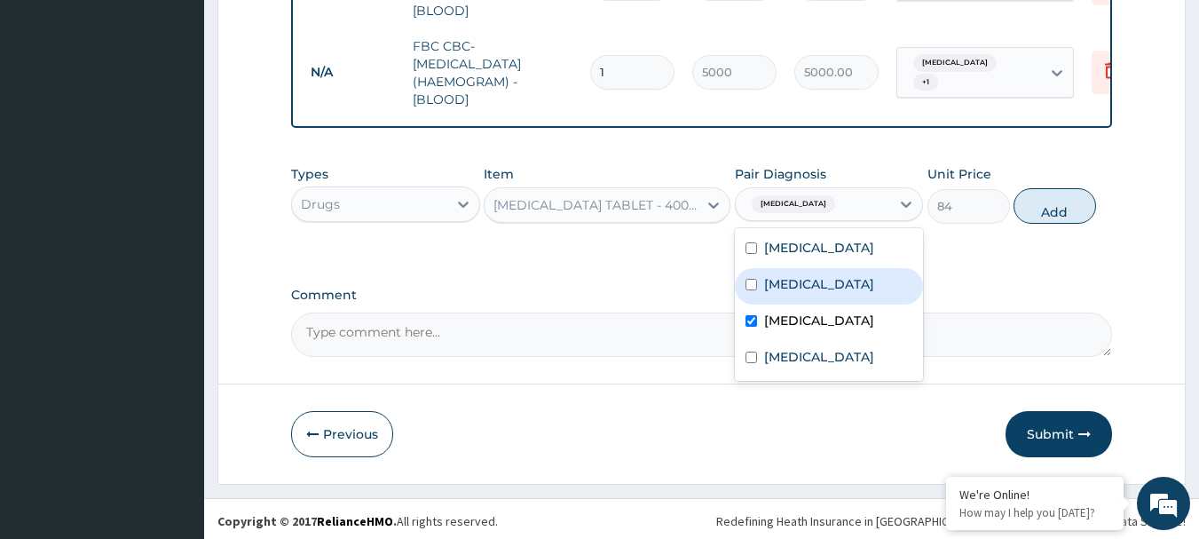
click at [851, 289] on div "Sepsis" at bounding box center [829, 286] width 189 height 36
checkbox input "true"
click at [1059, 205] on button "Add" at bounding box center [1054, 205] width 83 height 35
type input "0"
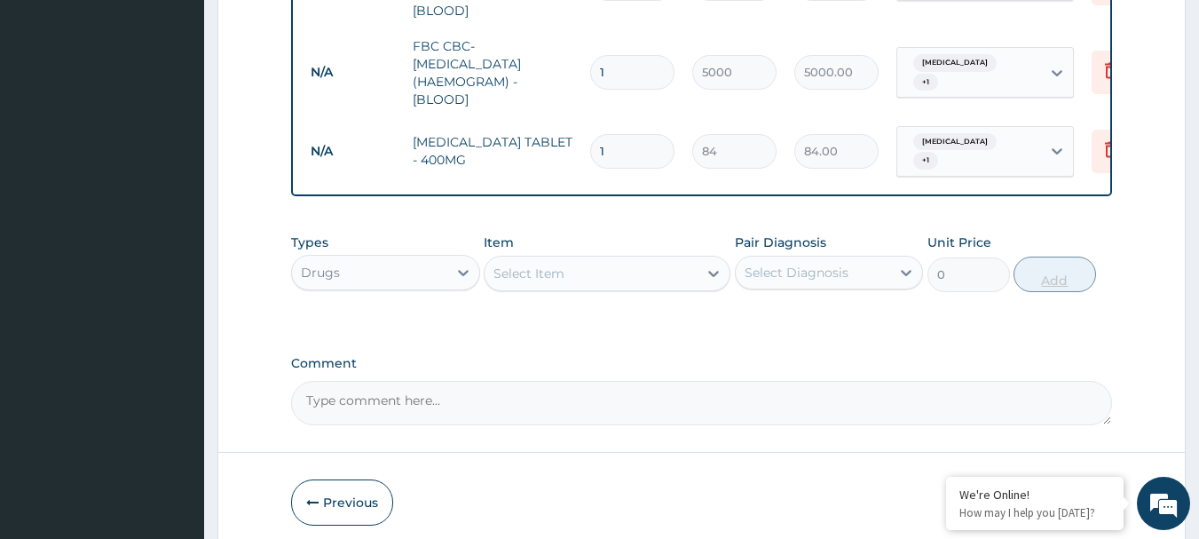
type input "0.00"
type input "2"
type input "168.00"
type input "20"
type input "1680.00"
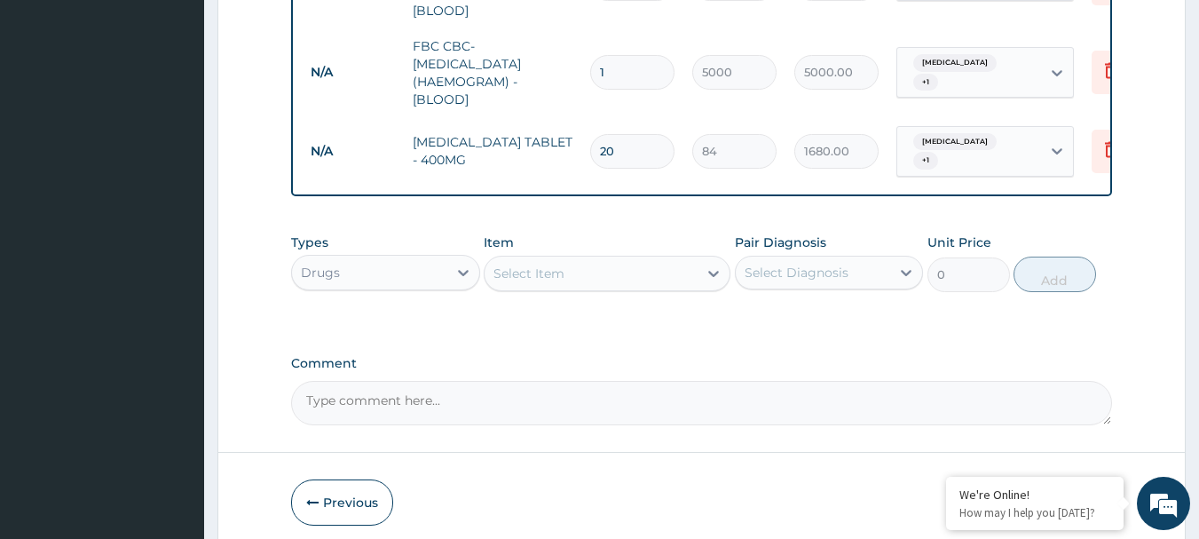
type input "20"
click at [556, 264] on div "Select Item" at bounding box center [528, 273] width 71 height 18
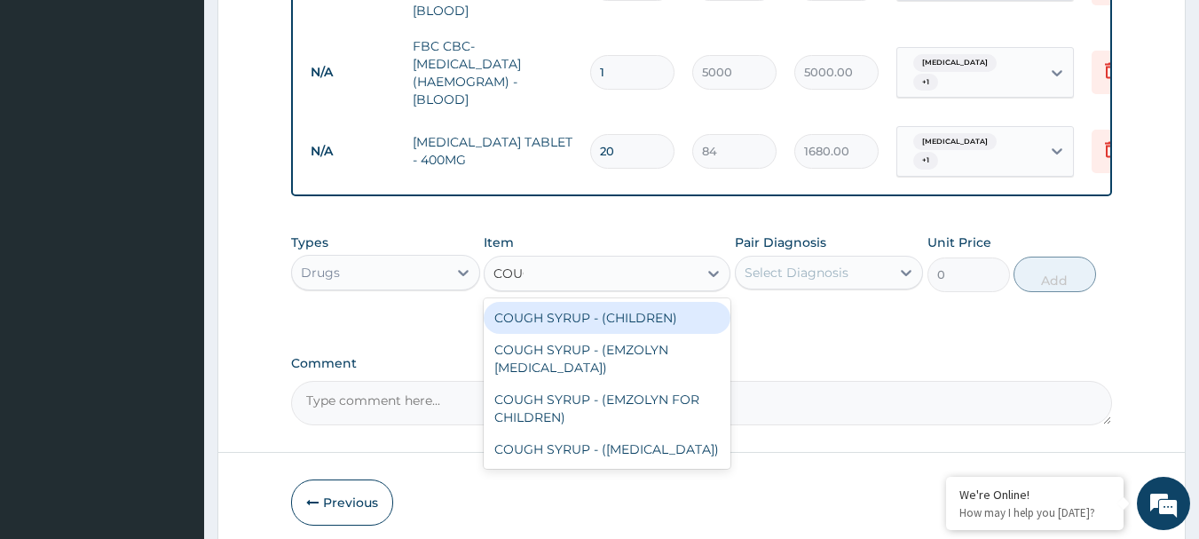
type input "COUGH"
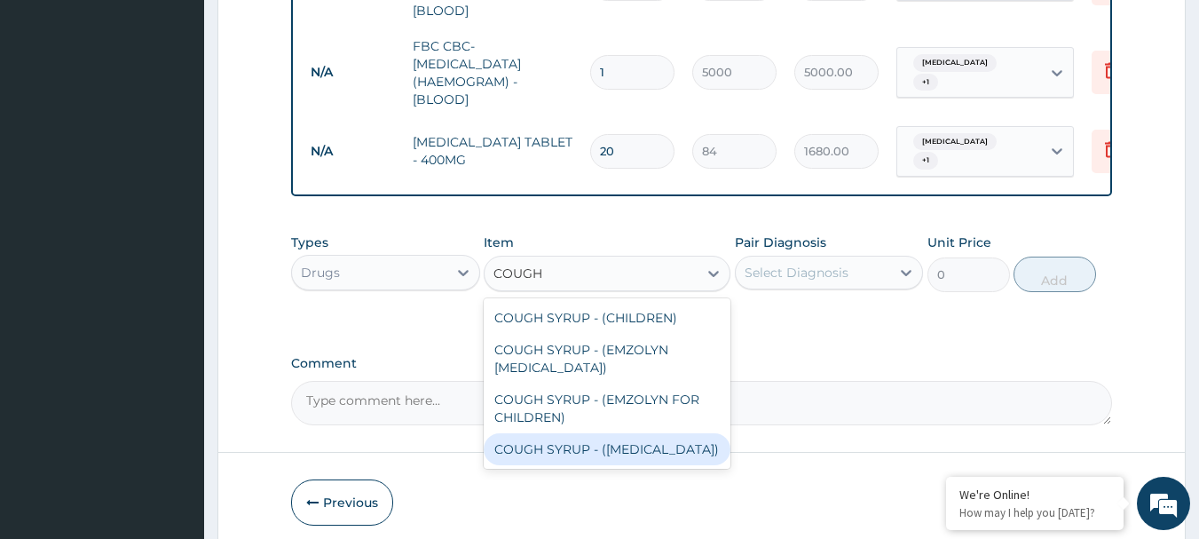
click at [640, 433] on div "COUGH SYRUP - (EXPECTORANT)" at bounding box center [607, 449] width 247 height 32
type input "1120"
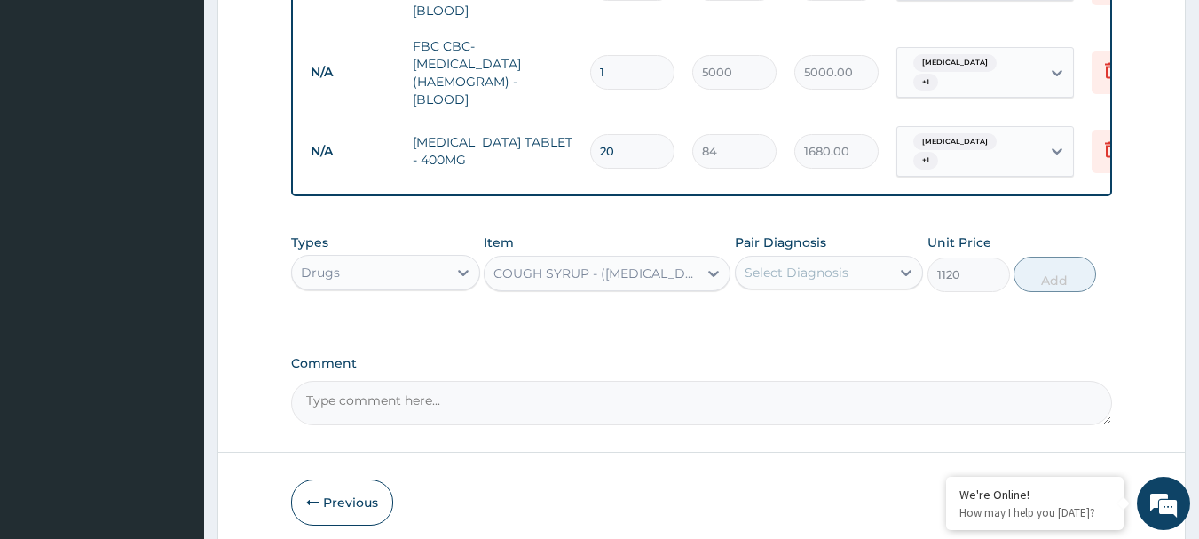
click at [855, 258] on div "Select Diagnosis" at bounding box center [813, 272] width 155 height 28
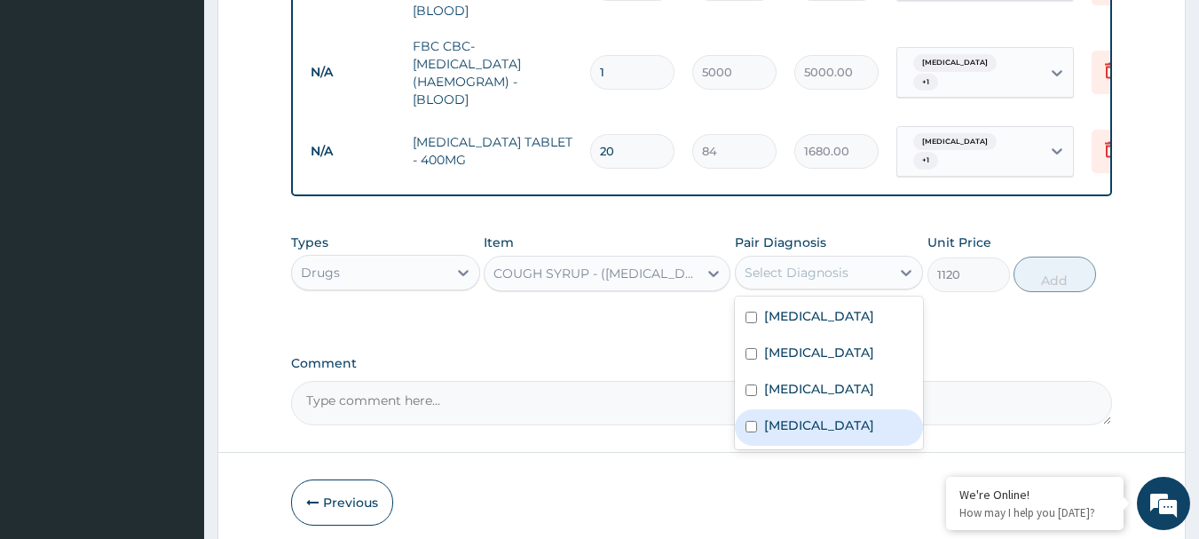
click at [835, 423] on label "Upper respiratory infection" at bounding box center [819, 425] width 110 height 18
checkbox input "true"
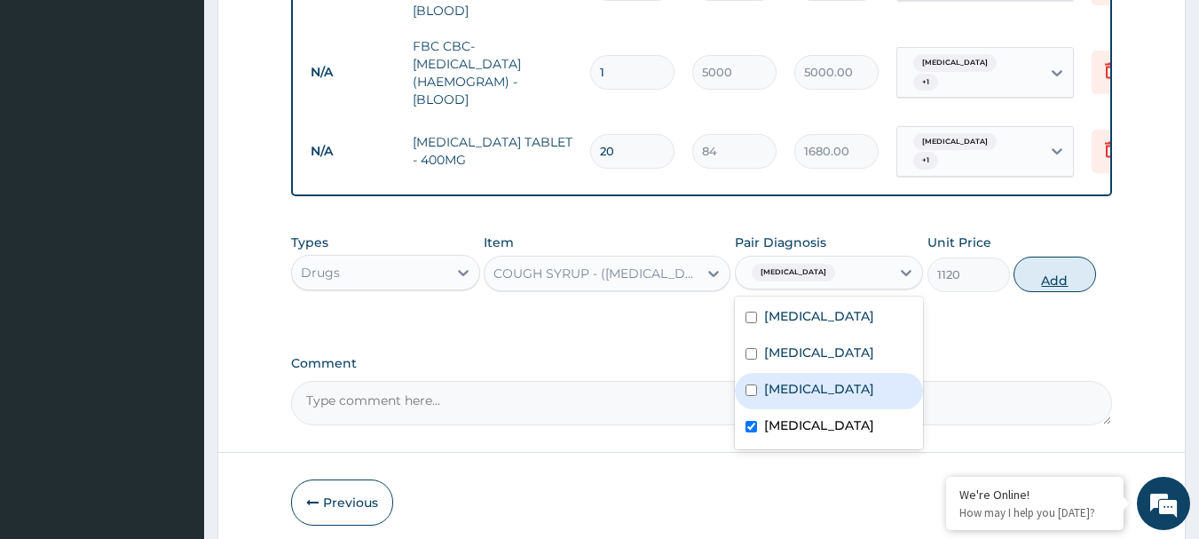
click at [1041, 277] on button "Add" at bounding box center [1054, 273] width 83 height 35
type input "0"
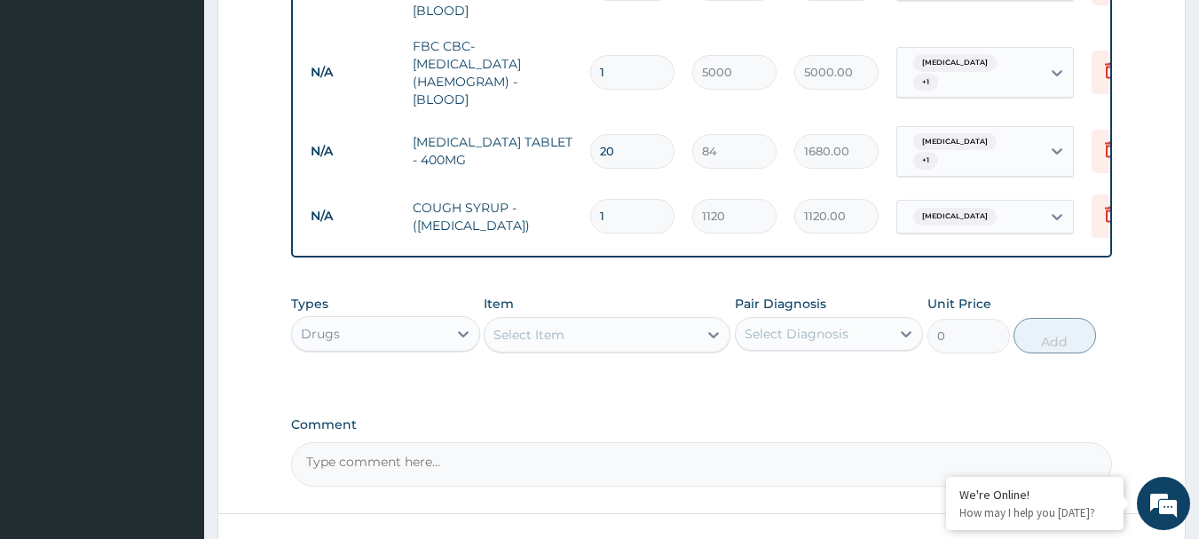
click at [575, 317] on div "Select Item" at bounding box center [607, 334] width 247 height 35
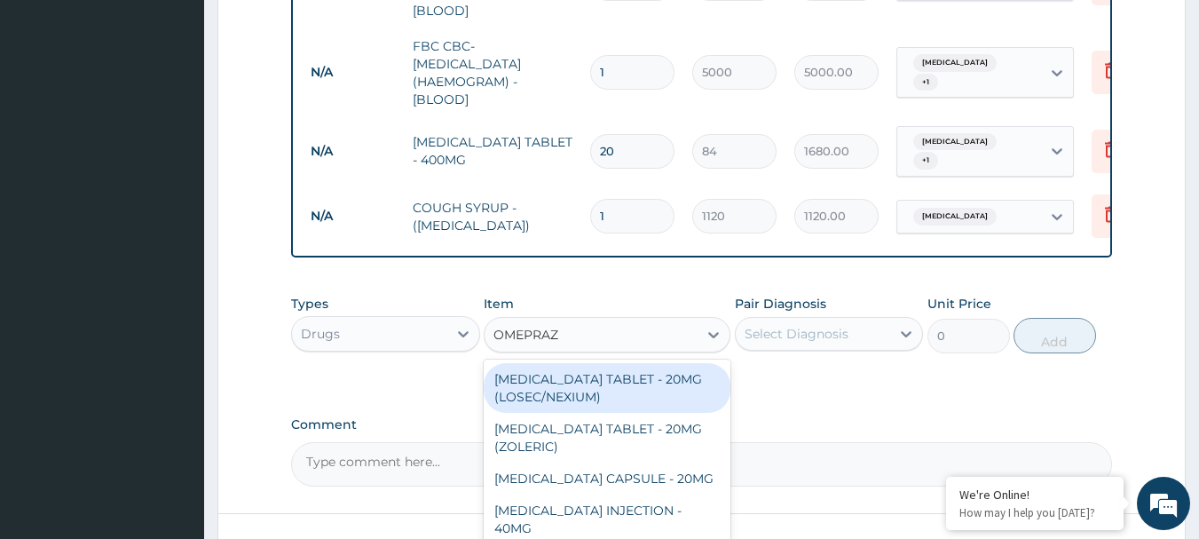
type input "OMEPRAZO"
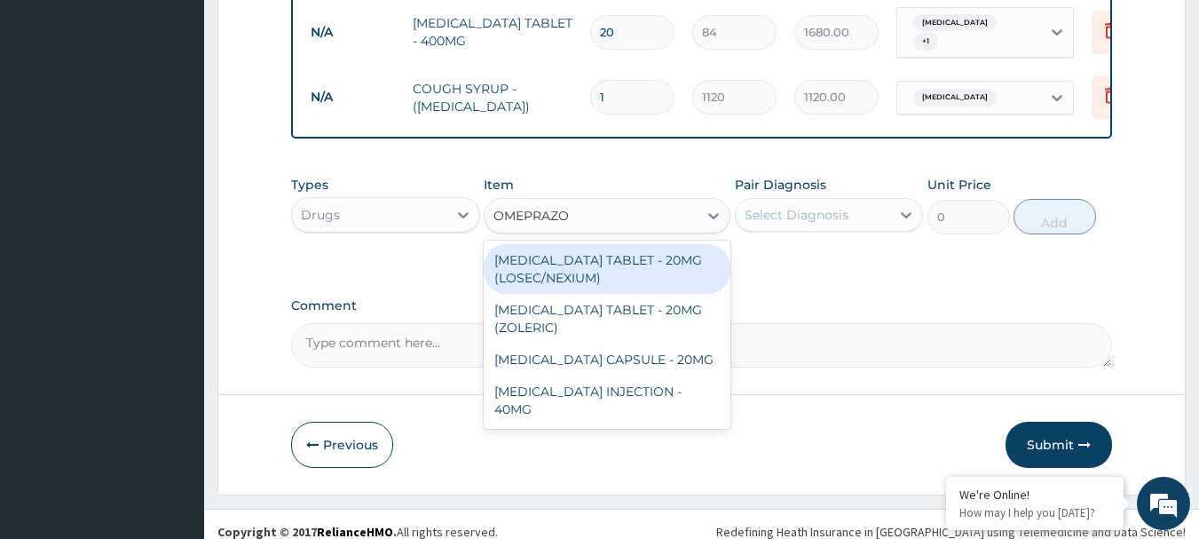
scroll to position [962, 0]
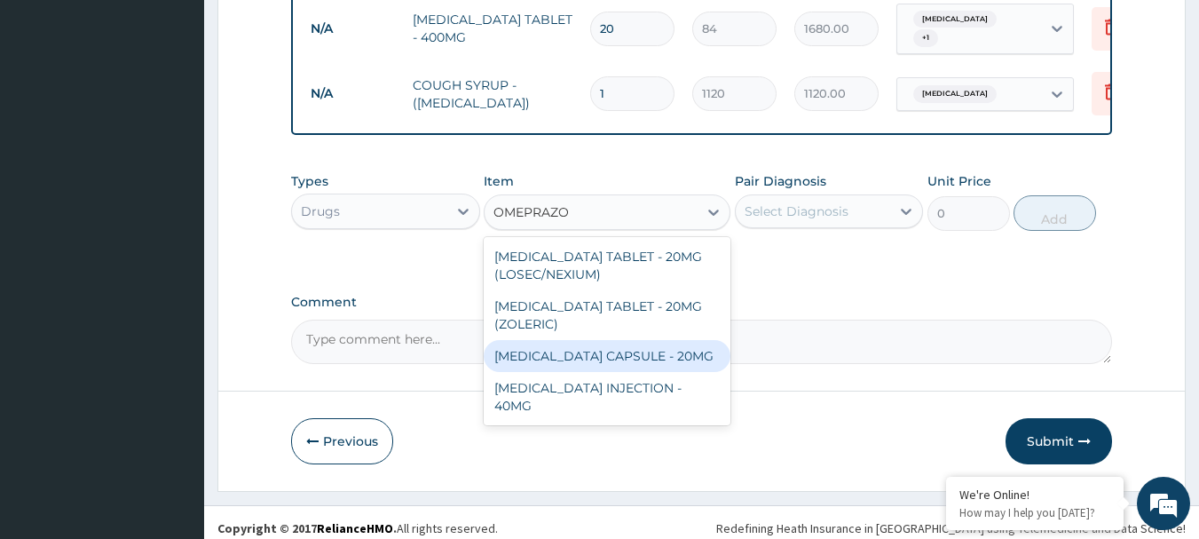
click at [616, 342] on div "OMEPRAZOLE CAPSULE - 20MG" at bounding box center [607, 356] width 247 height 32
type input "140"
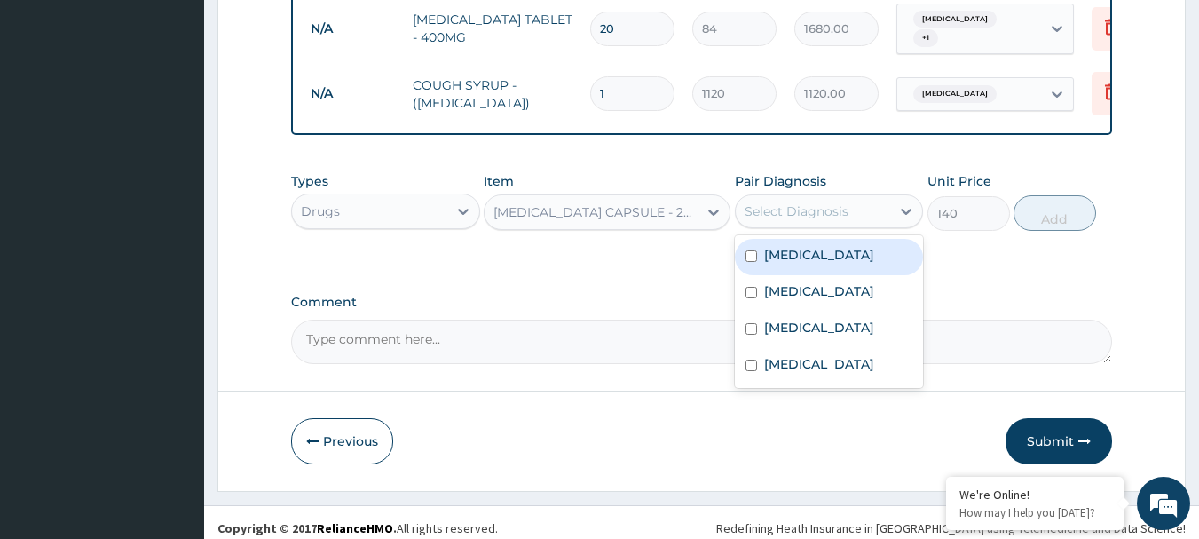
click at [771, 211] on div "Select Diagnosis" at bounding box center [813, 211] width 155 height 28
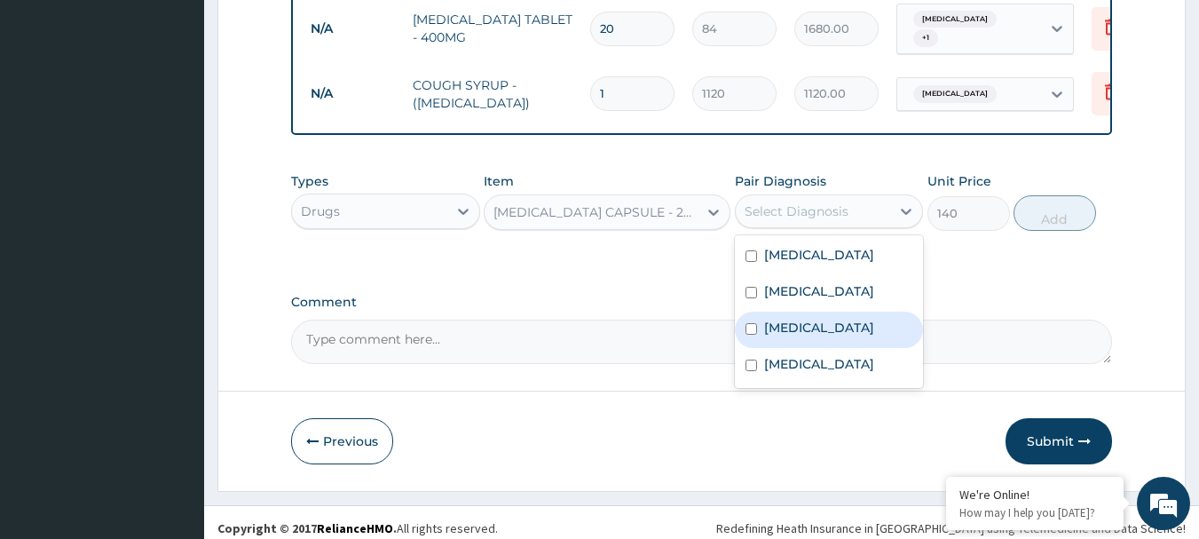
click at [797, 311] on div "Peptic ulcer" at bounding box center [829, 329] width 189 height 36
checkbox input "true"
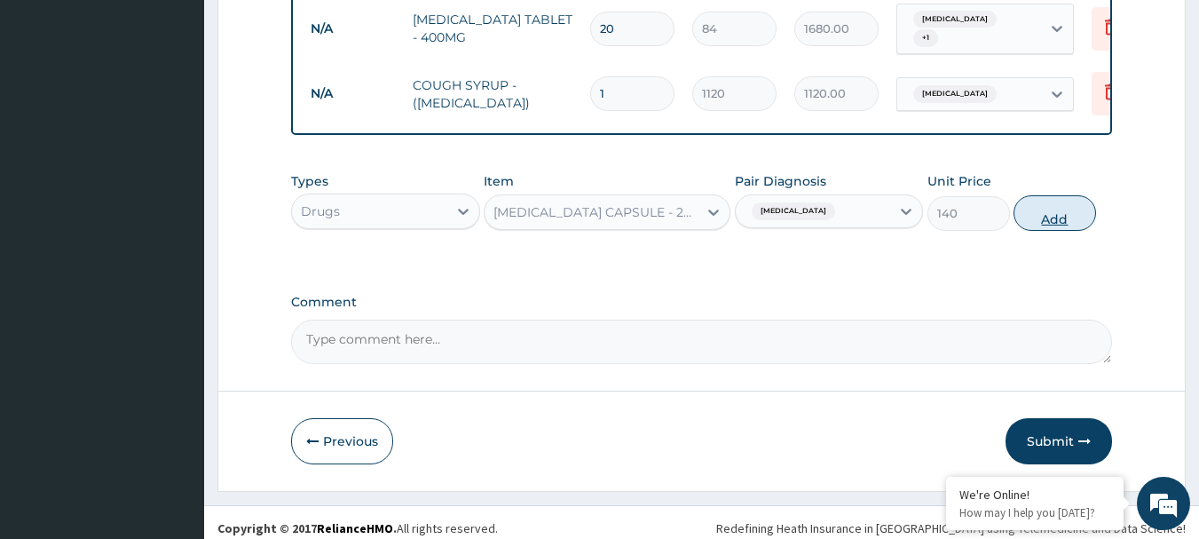
click at [1044, 195] on button "Add" at bounding box center [1054, 212] width 83 height 35
type input "0"
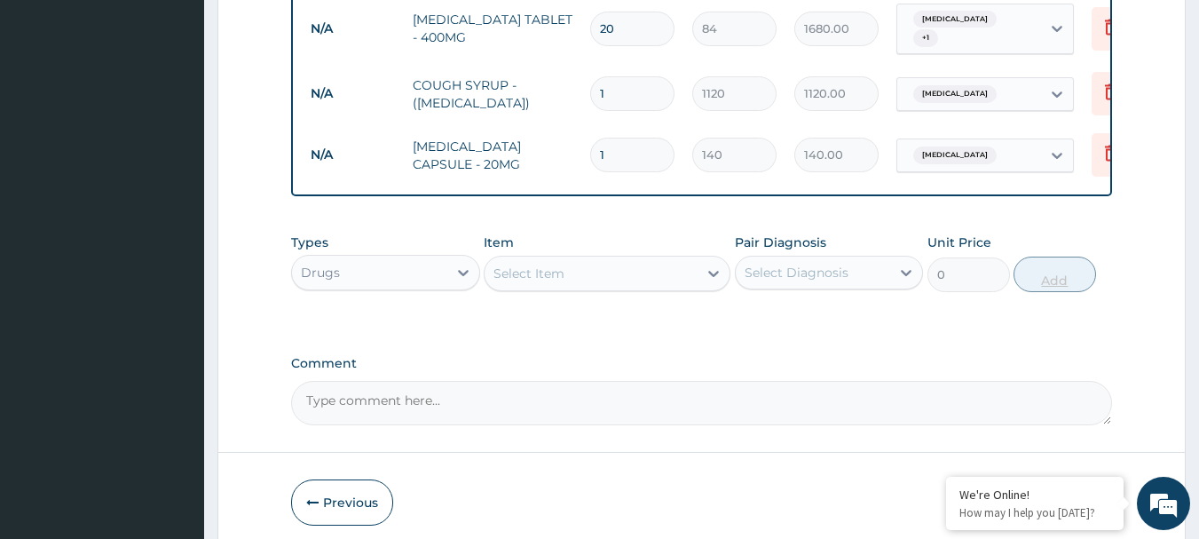
type input "0.00"
type input "2"
type input "280.00"
type input "28"
type input "3920.00"
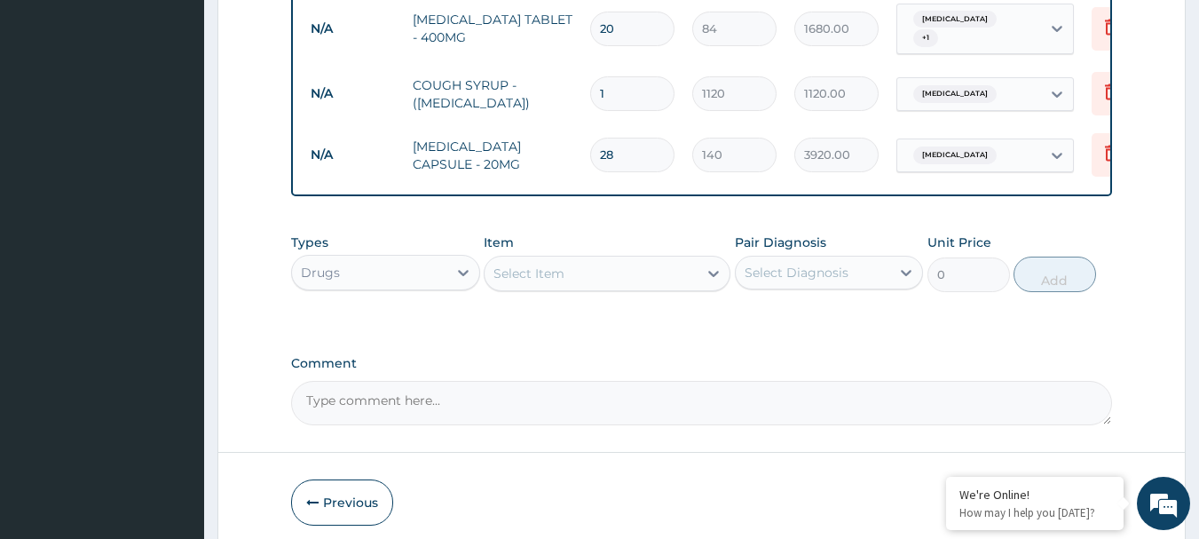
type input "28"
click at [633, 259] on div "Select Item" at bounding box center [591, 273] width 213 height 28
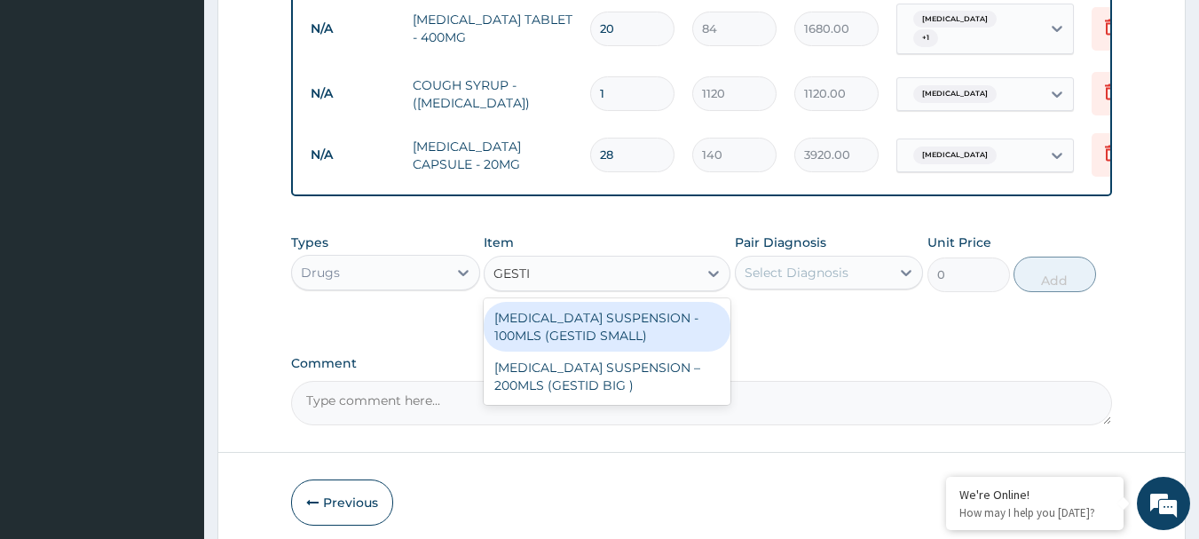
type input "GESTID"
click at [650, 314] on div "ANTACID SUSPENSION - 100MLS (GESTID SMALL)" at bounding box center [607, 327] width 247 height 50
type input "1120"
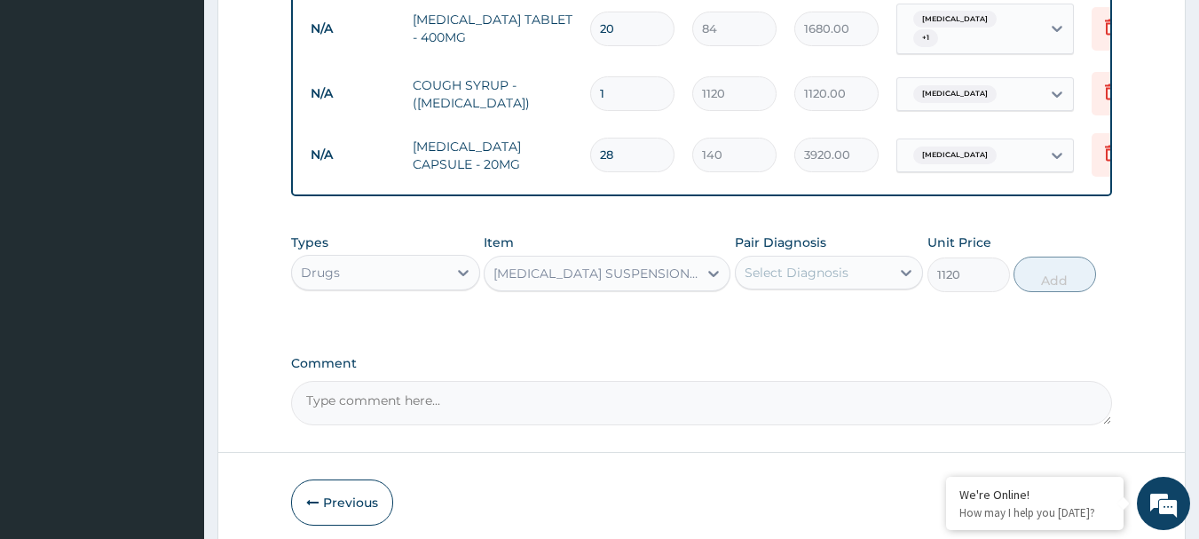
click at [811, 264] on div "Select Diagnosis" at bounding box center [797, 273] width 104 height 18
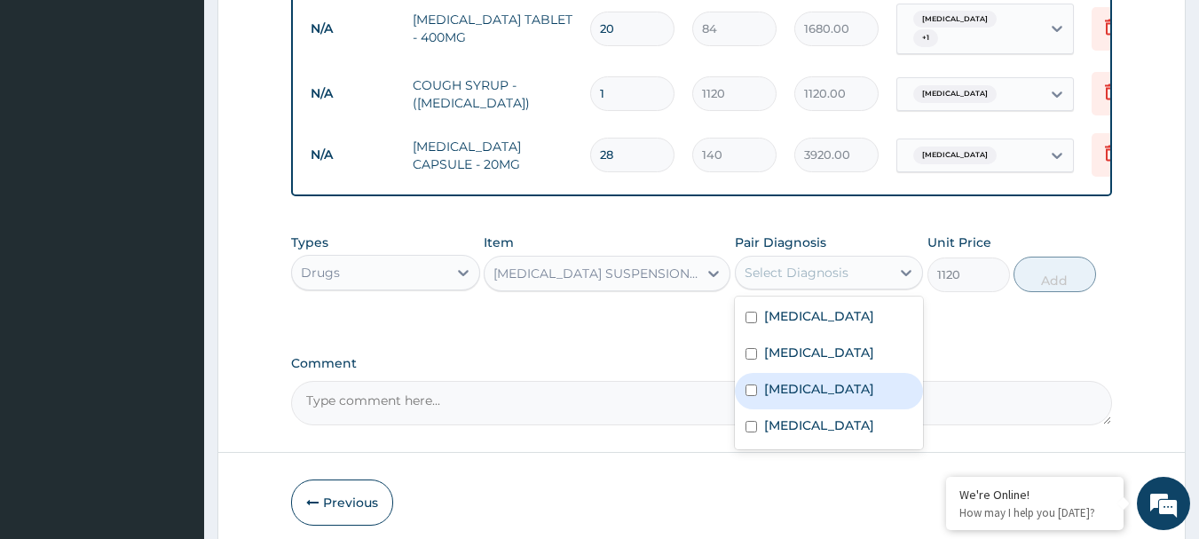
click at [799, 380] on label "Peptic ulcer" at bounding box center [819, 389] width 110 height 18
checkbox input "true"
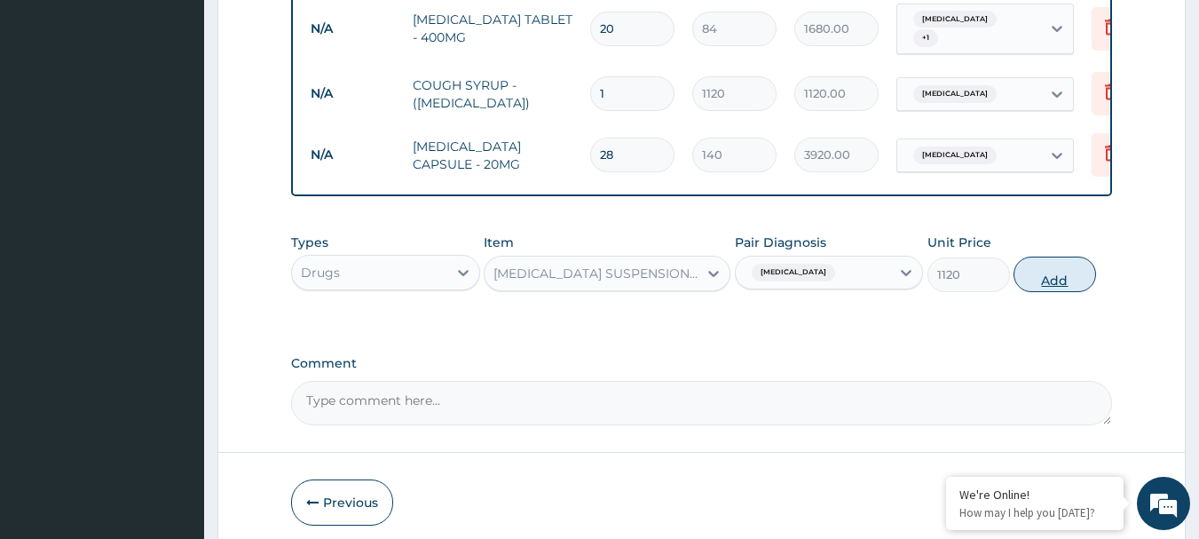
click at [1073, 258] on button "Add" at bounding box center [1054, 273] width 83 height 35
type input "0"
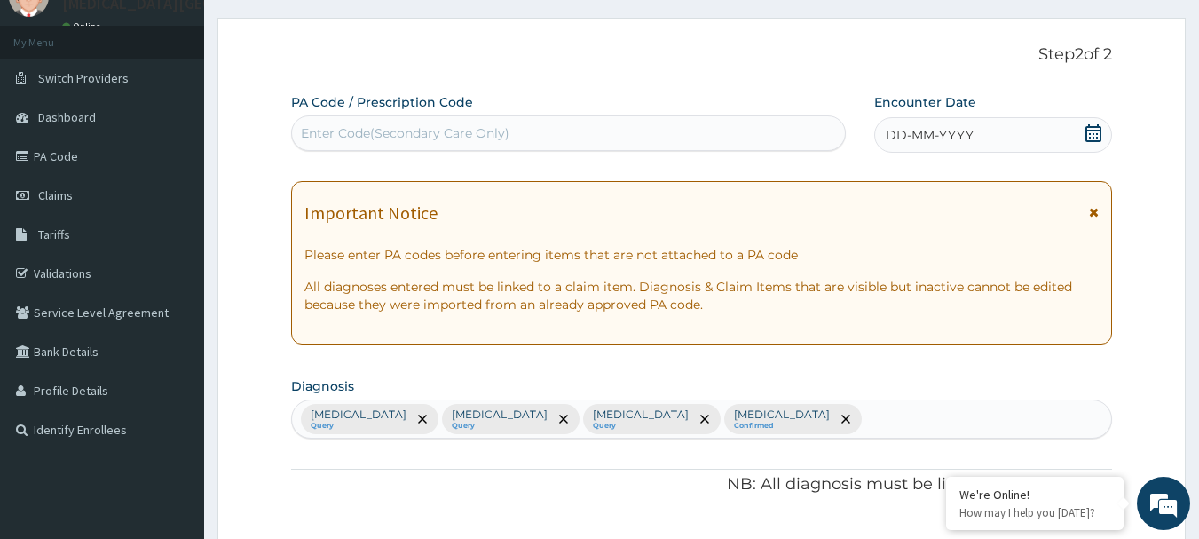
scroll to position [75, 0]
click at [1089, 142] on icon at bounding box center [1093, 135] width 16 height 18
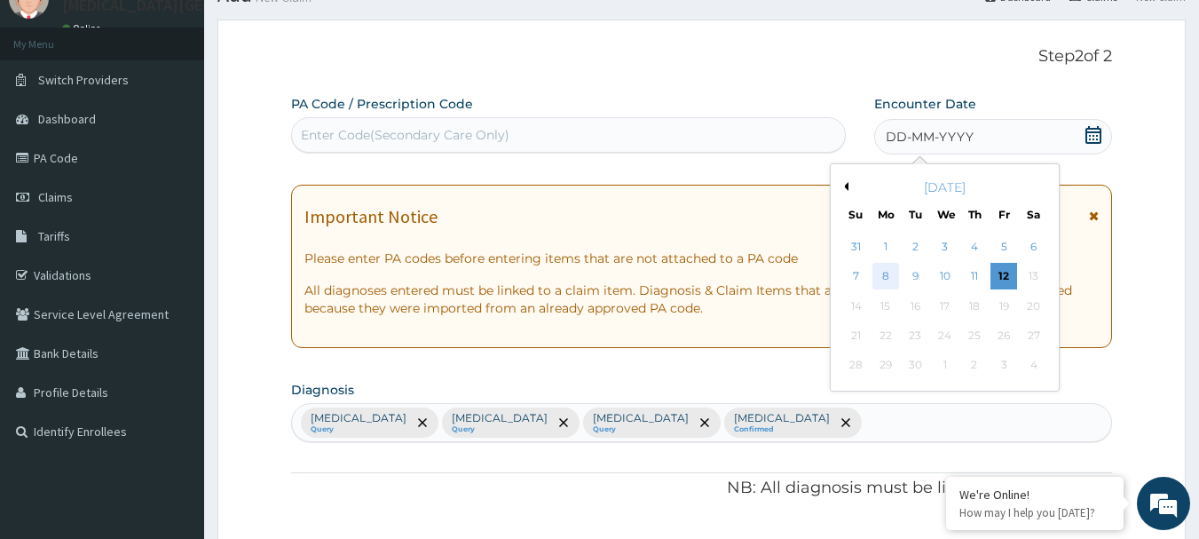
click at [882, 270] on div "8" at bounding box center [885, 277] width 27 height 27
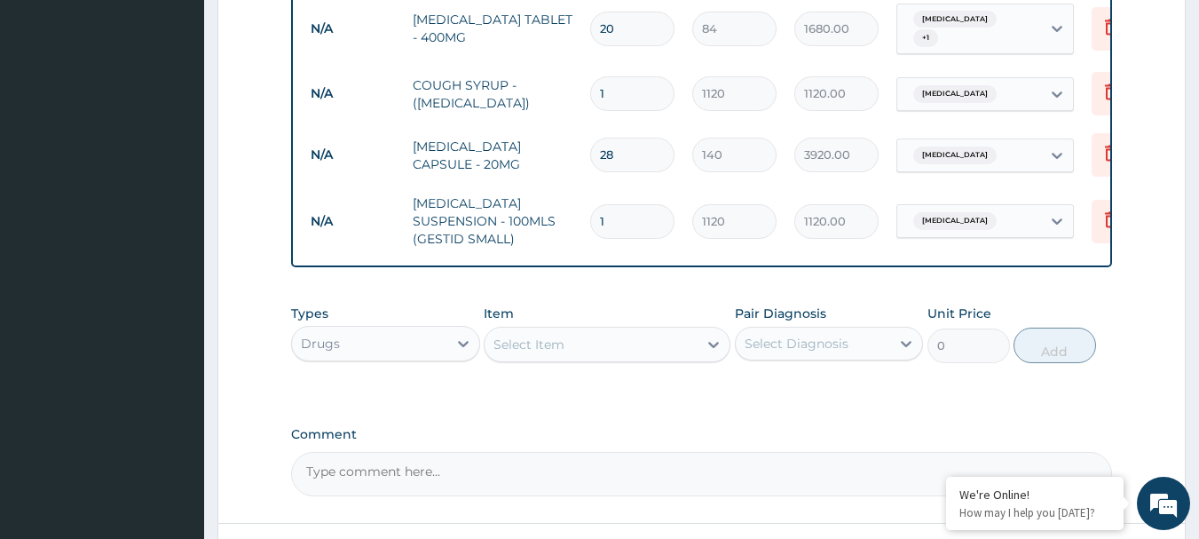
scroll to position [1084, 0]
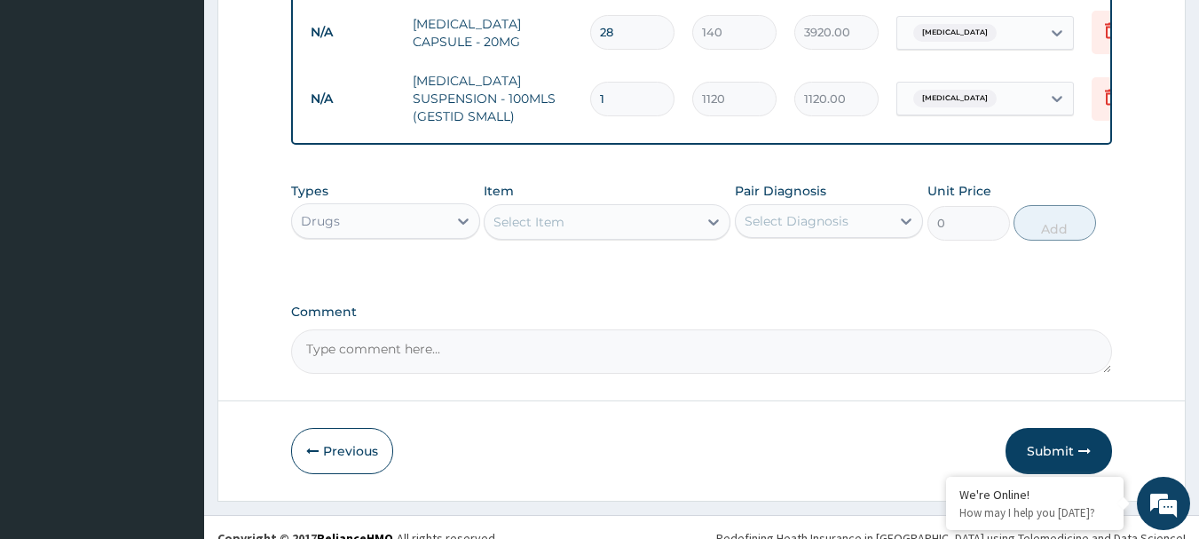
click at [1044, 428] on button "Submit" at bounding box center [1058, 451] width 106 height 46
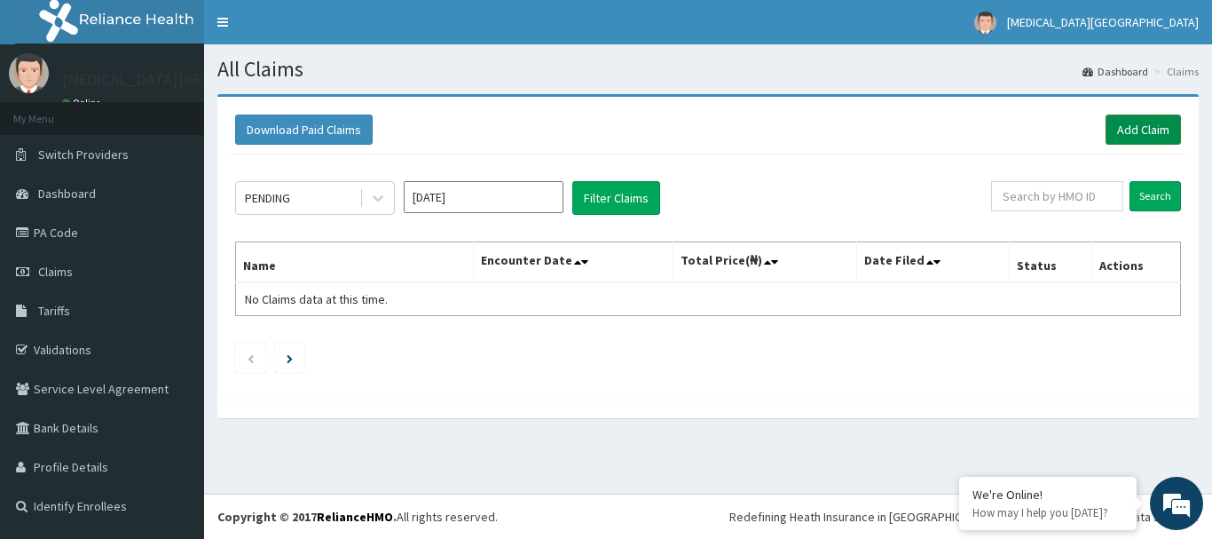
click at [1114, 133] on link "Add Claim" at bounding box center [1143, 129] width 75 height 30
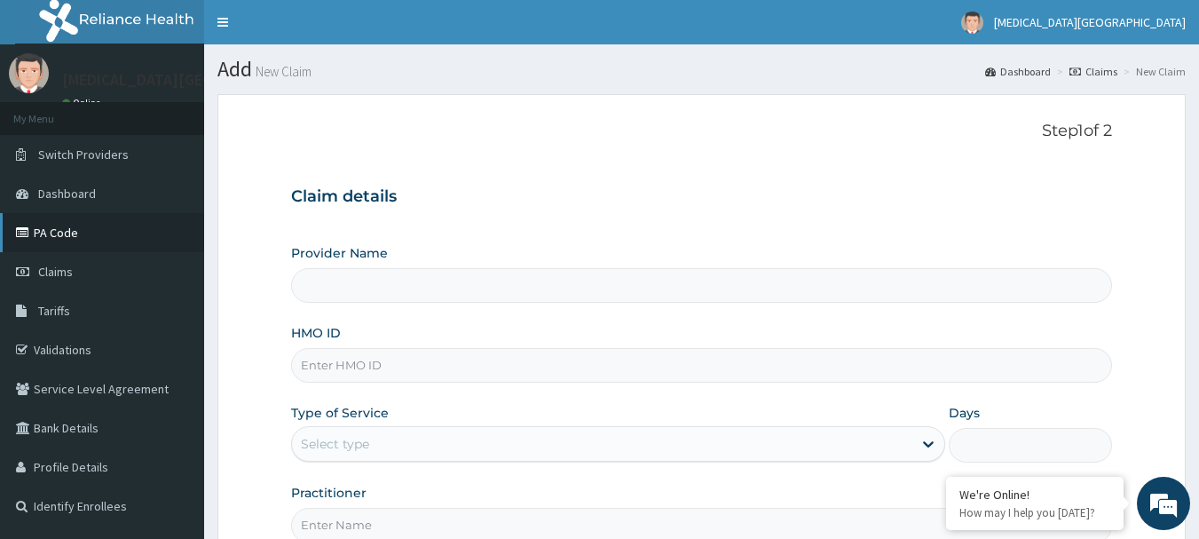
click at [88, 221] on link "PA Code" at bounding box center [102, 232] width 204 height 39
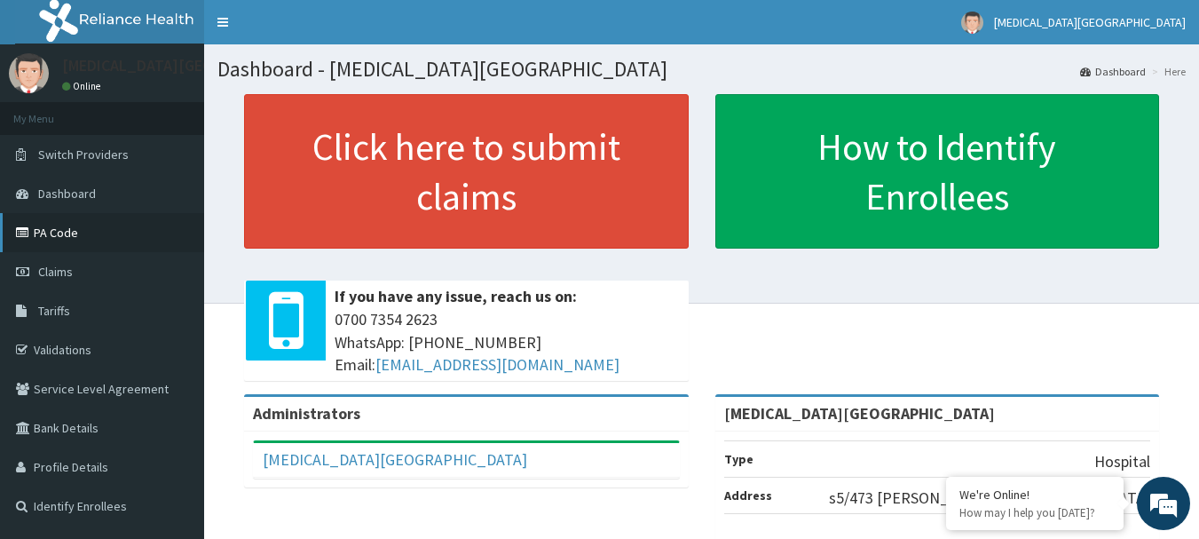
click at [79, 230] on link "PA Code" at bounding box center [102, 232] width 204 height 39
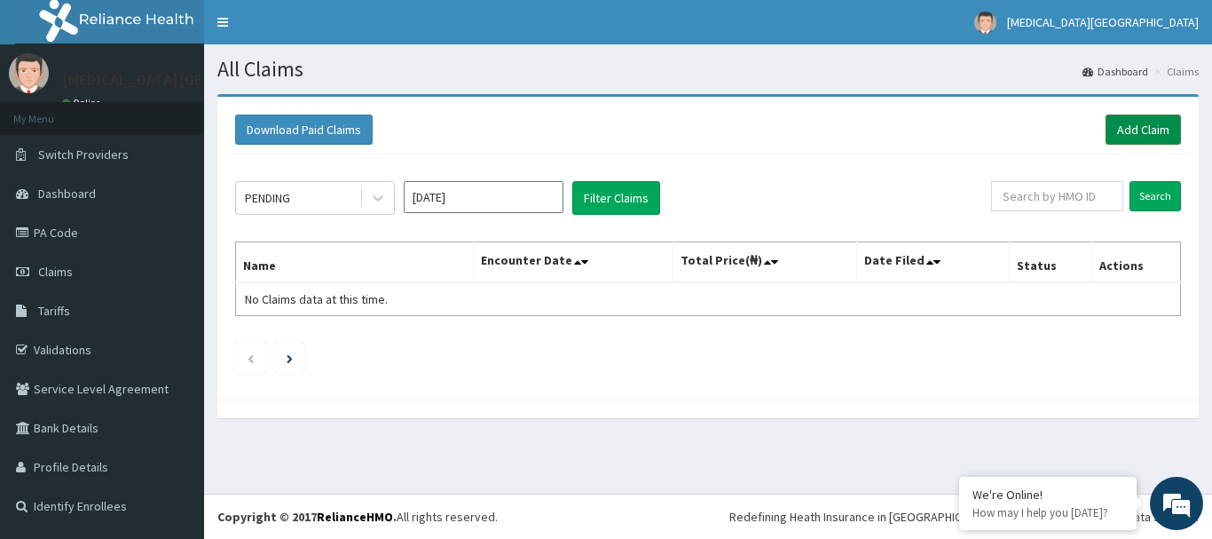
click at [1166, 122] on link "Add Claim" at bounding box center [1143, 129] width 75 height 30
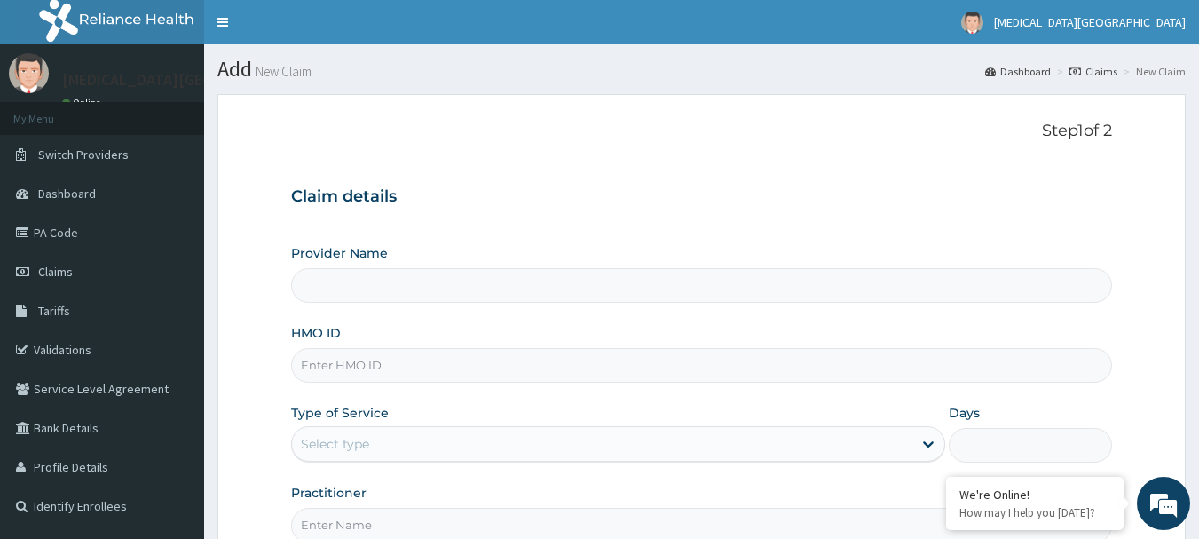
click at [474, 374] on input "HMO ID" at bounding box center [702, 365] width 822 height 35
type input "[MEDICAL_DATA][GEOGRAPHIC_DATA]"
paste input "PFM/10083/E"
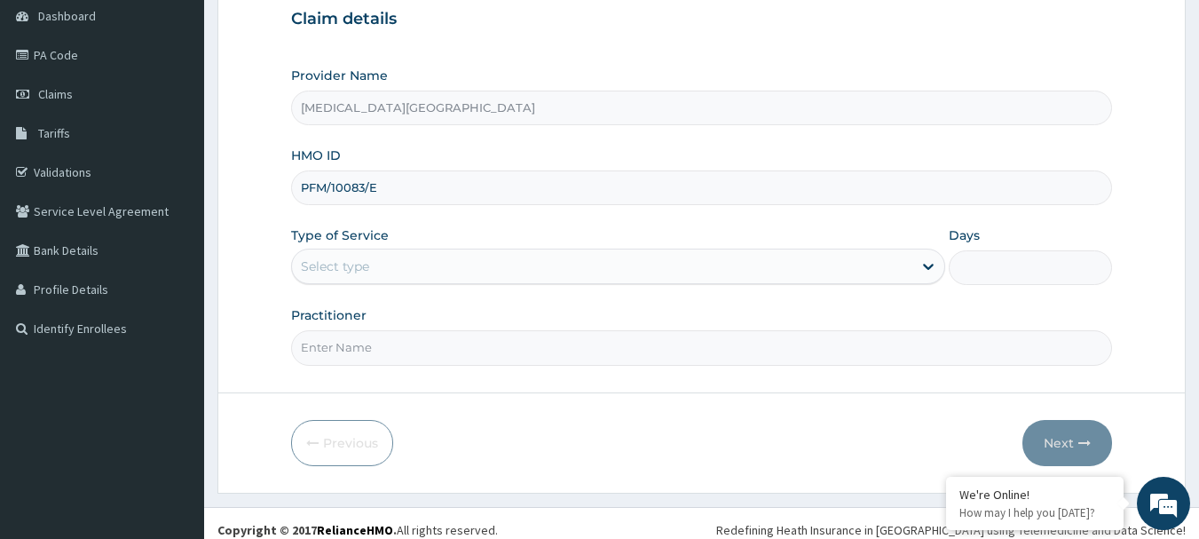
type input "PFM/10083/E"
click at [636, 275] on div "Select type" at bounding box center [602, 266] width 620 height 28
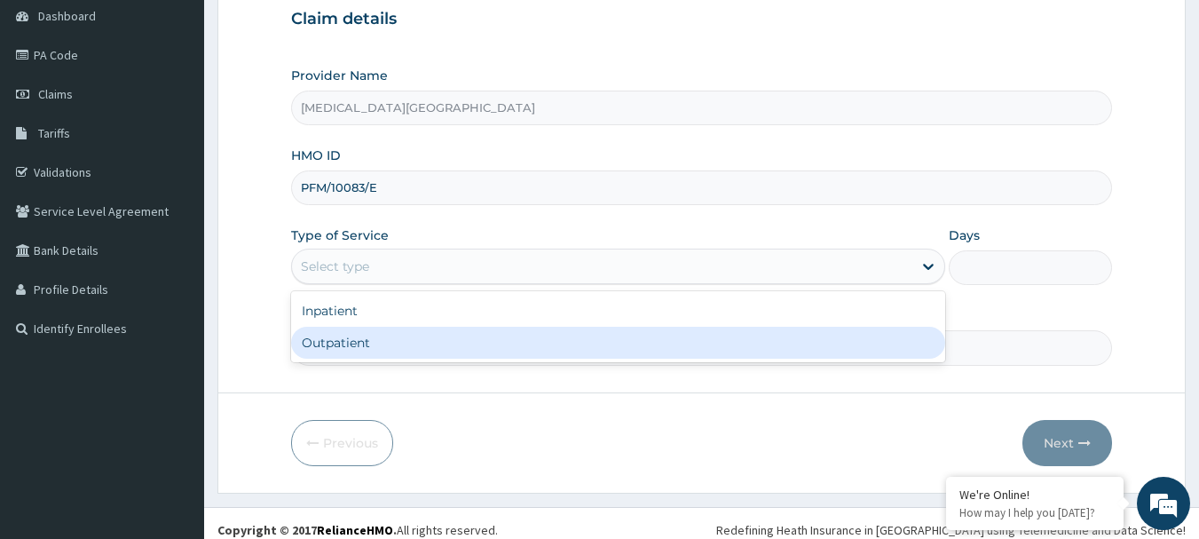
click at [566, 339] on div "Outpatient" at bounding box center [618, 343] width 654 height 32
type input "1"
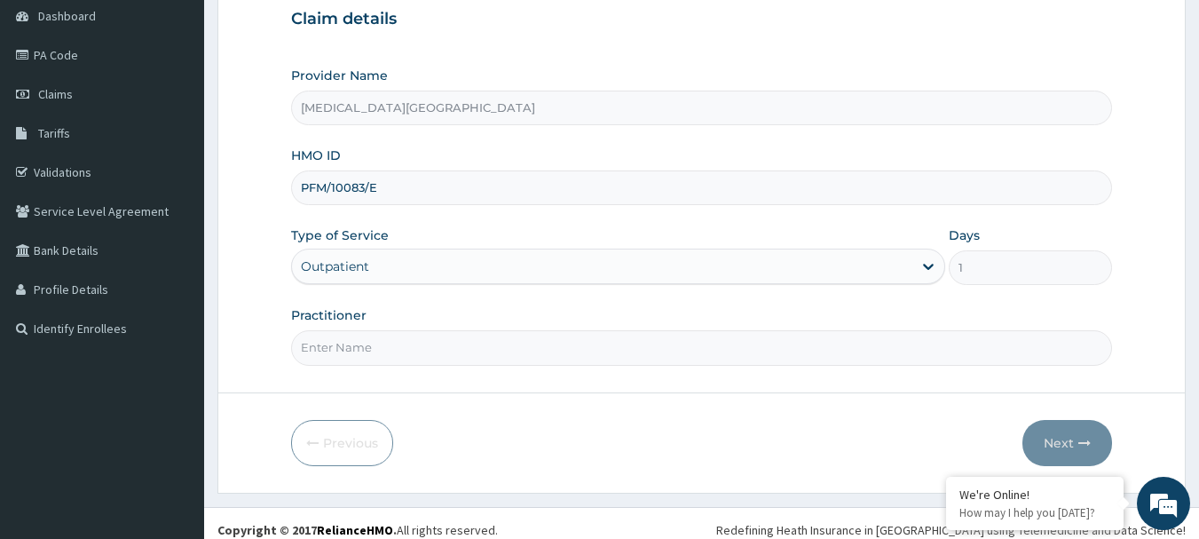
click at [566, 339] on input "Practitioner" at bounding box center [702, 347] width 822 height 35
type input "DR. LEWIS"
click at [1048, 440] on button "Next" at bounding box center [1067, 443] width 90 height 46
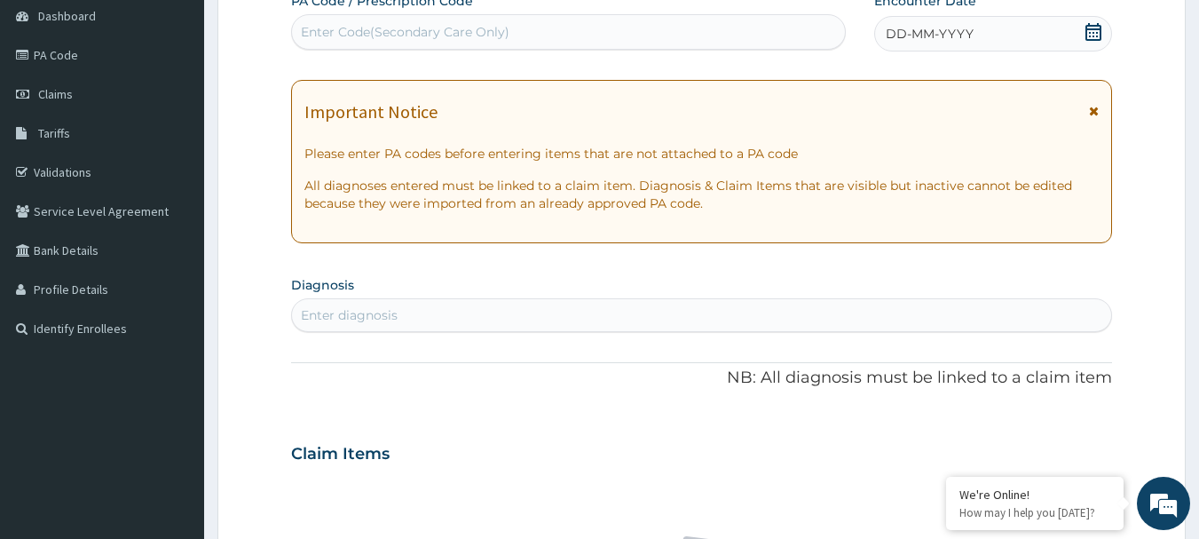
click at [751, 42] on div "Enter Code(Secondary Care Only)" at bounding box center [569, 32] width 554 height 28
paste input "PA/B48C59"
type input "PA/B48C59"
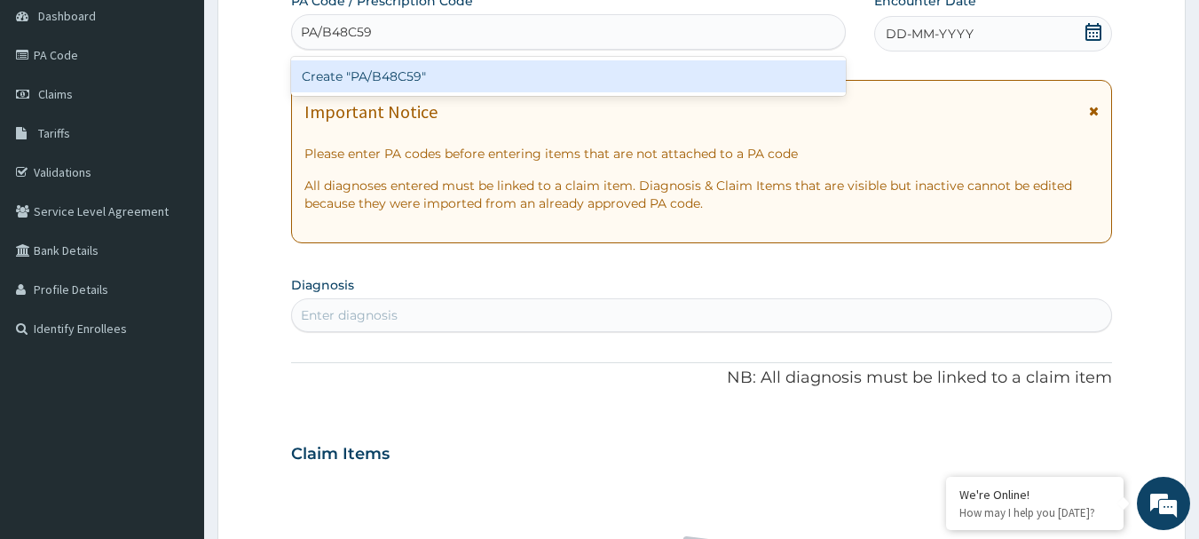
click at [732, 62] on div "Create "PA/B48C59"" at bounding box center [569, 76] width 556 height 32
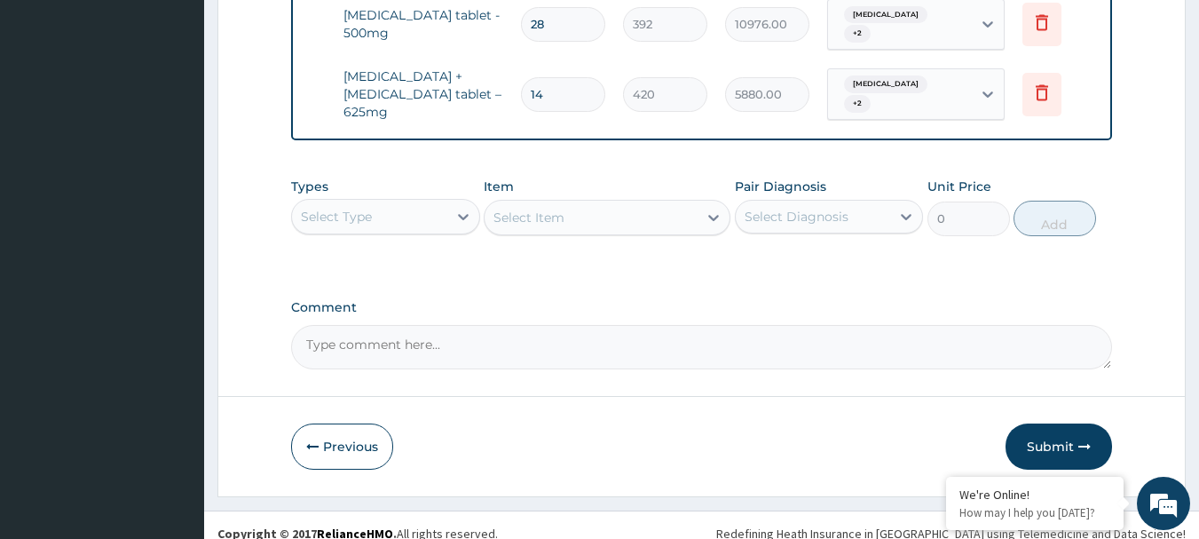
scroll to position [731, 0]
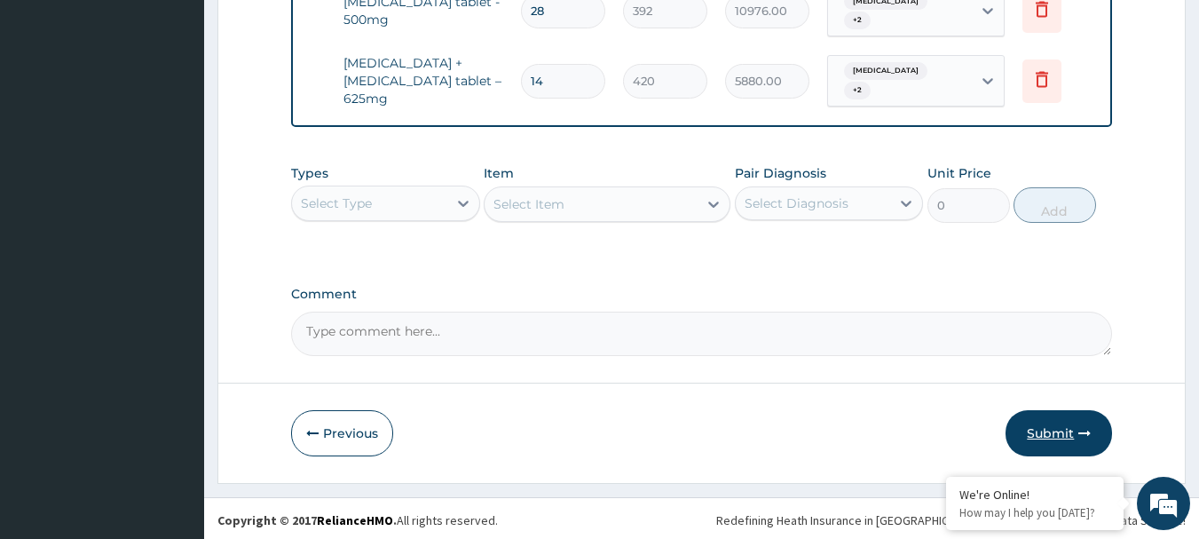
click at [1052, 410] on button "Submit" at bounding box center [1058, 433] width 106 height 46
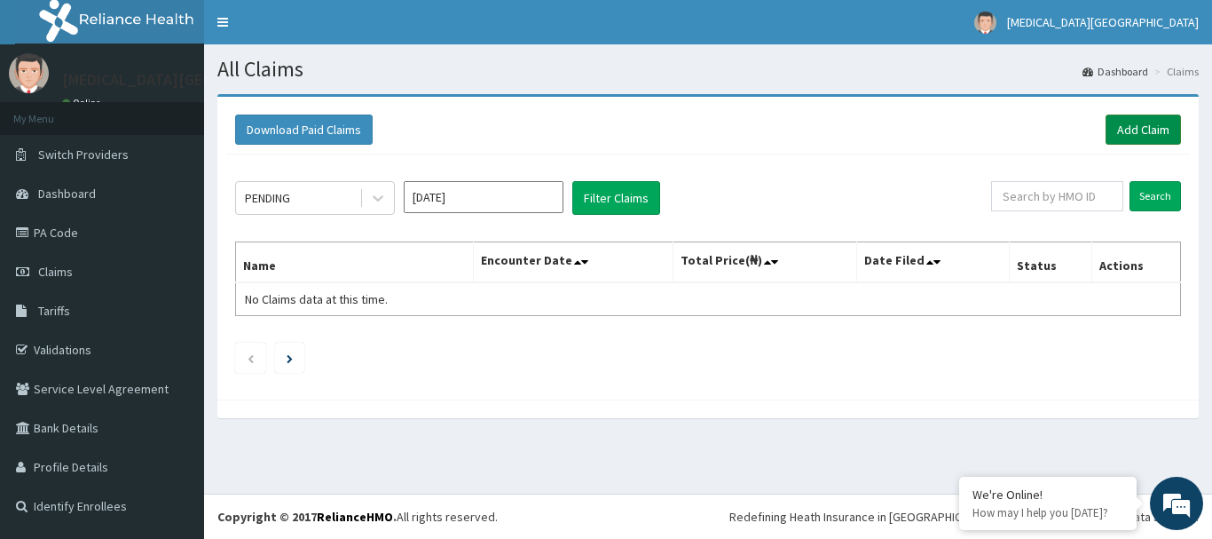
click at [1121, 124] on link "Add Claim" at bounding box center [1143, 129] width 75 height 30
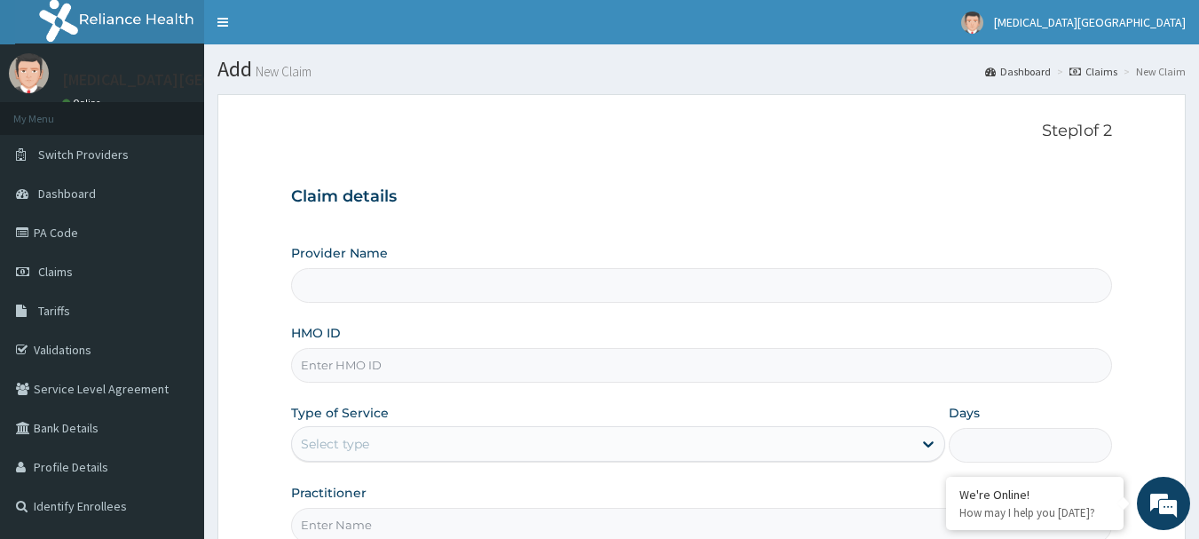
type input "[MEDICAL_DATA][GEOGRAPHIC_DATA]"
